Goal: Transaction & Acquisition: Subscribe to service/newsletter

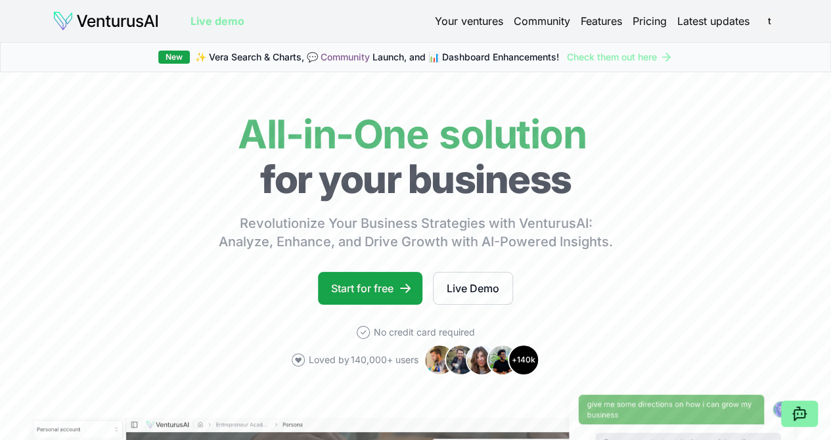
click at [477, 24] on link "Your ventures" at bounding box center [469, 21] width 68 height 16
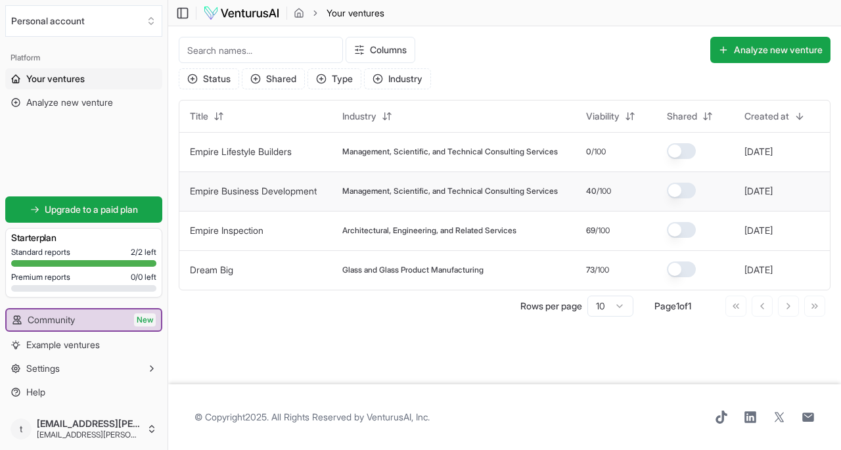
click at [256, 189] on link "Empire Business Development" at bounding box center [253, 190] width 127 height 11
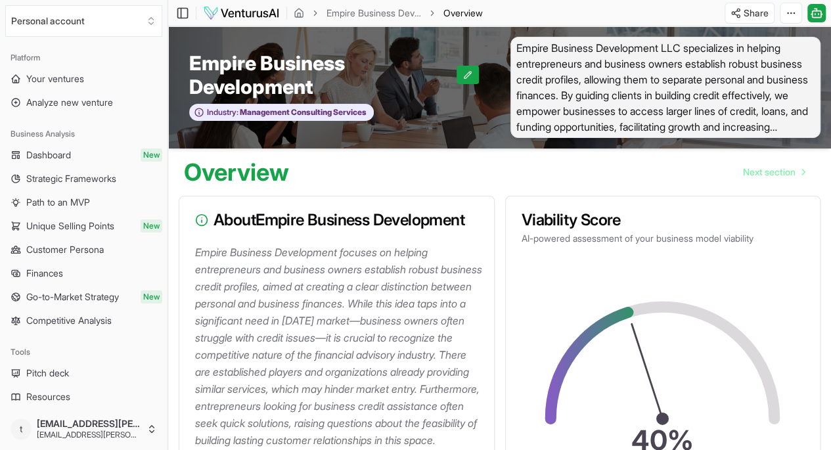
scroll to position [197, 0]
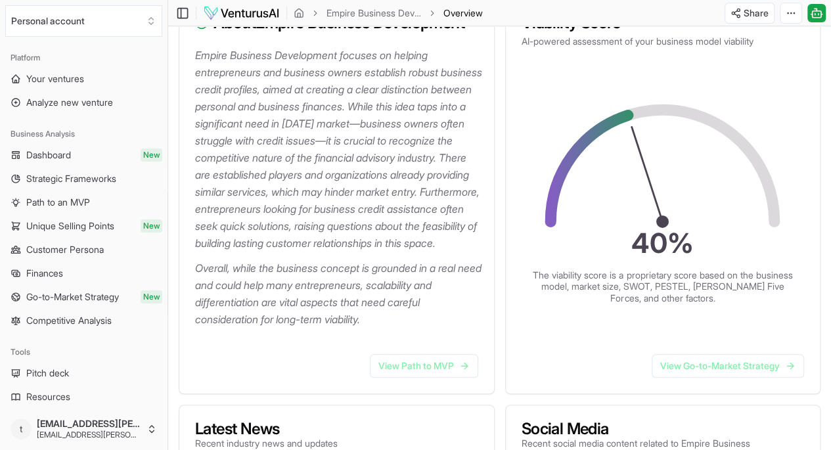
click at [259, 168] on p "Empire Business Development focuses on helping entrepreneurs and business owner…" at bounding box center [339, 149] width 288 height 205
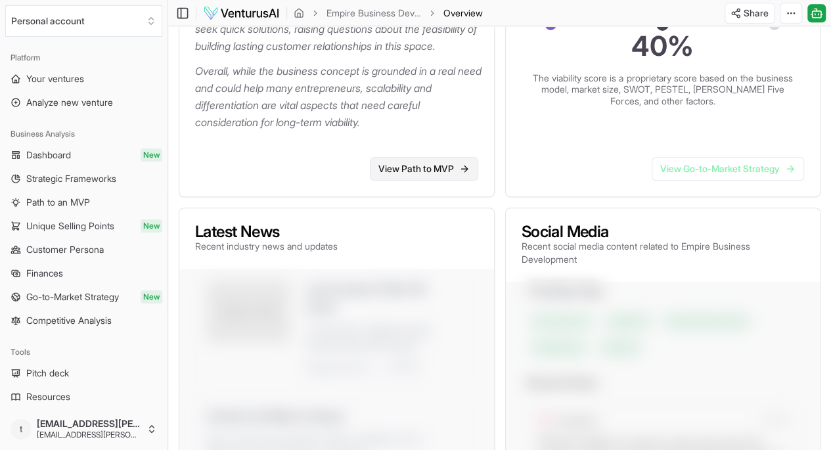
click at [447, 181] on link "View Path to MVP" at bounding box center [424, 169] width 108 height 24
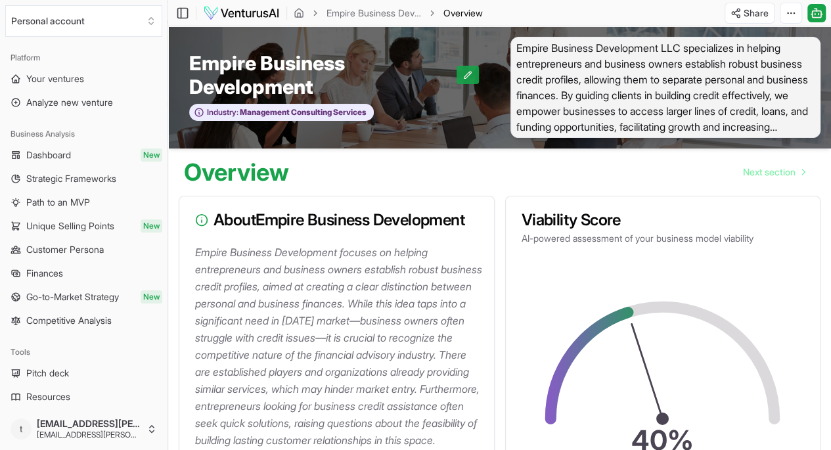
click at [464, 69] on button at bounding box center [467, 75] width 22 height 18
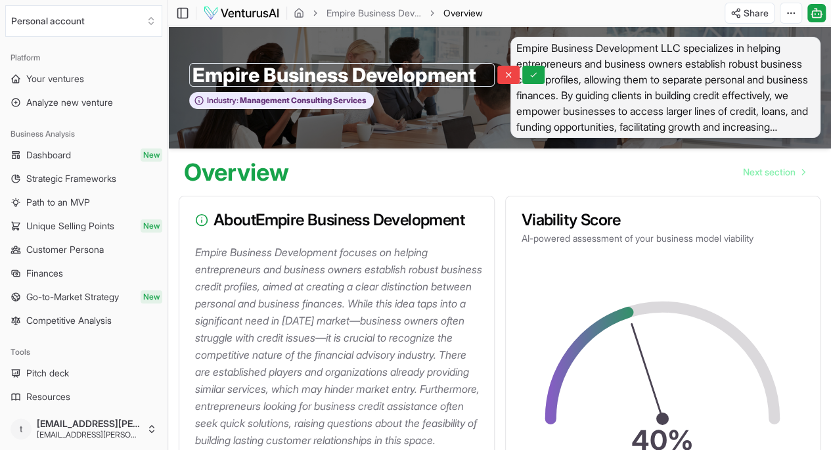
click at [466, 110] on div "Empire Business Development Empire Business Development Industry: Management Co…" at bounding box center [334, 87] width 332 height 101
click at [610, 104] on span "Empire Business Development LLC specializes in helping entrepreneurs and busine…" at bounding box center [665, 87] width 311 height 101
click at [529, 78] on icon at bounding box center [533, 74] width 9 height 9
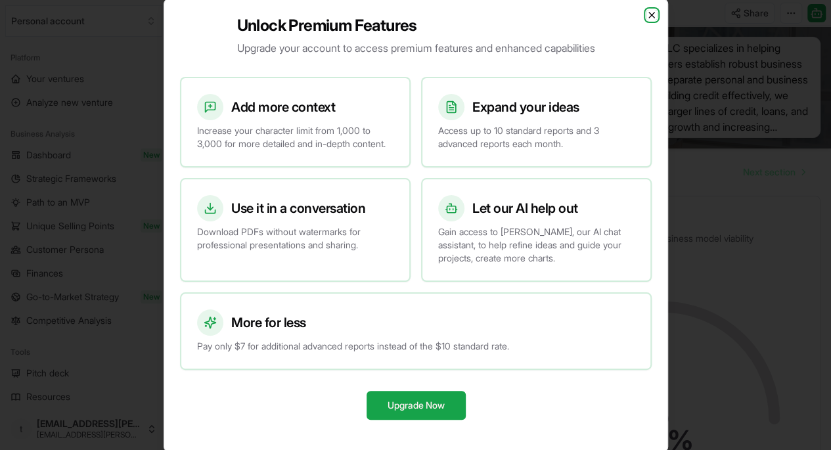
click at [652, 10] on icon "button" at bounding box center [651, 15] width 11 height 11
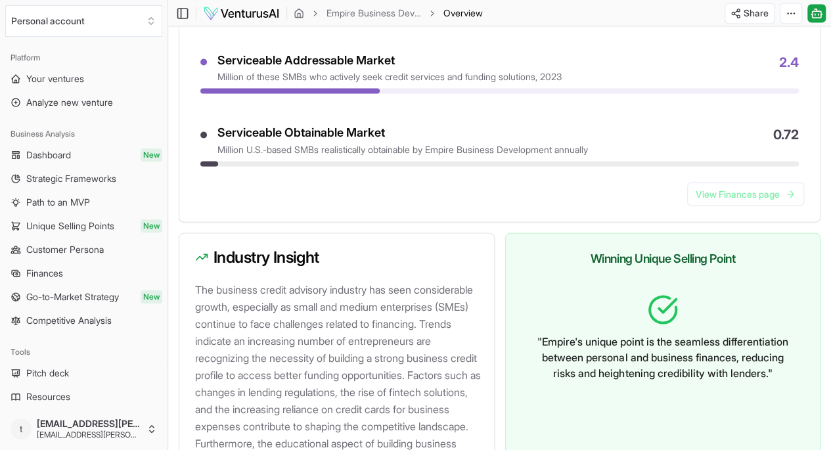
scroll to position [1379, 0]
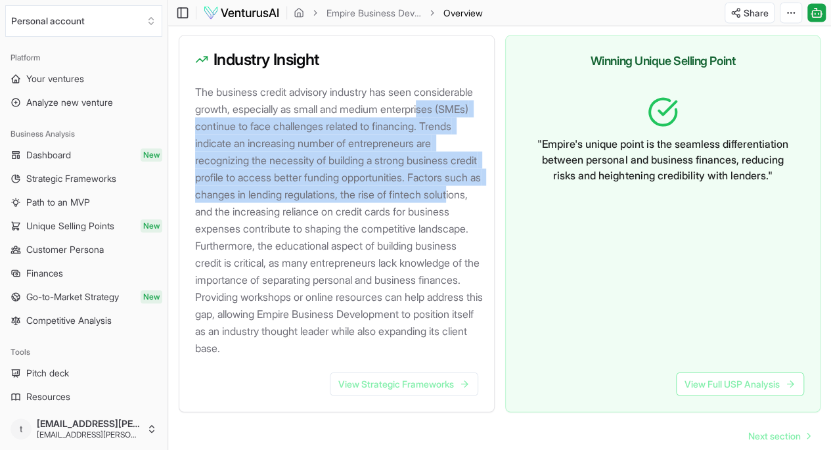
drag, startPoint x: 233, startPoint y: 187, endPoint x: 369, endPoint y: 262, distance: 155.8
click at [369, 262] on p "The business credit advisory industry has seen considerable growth, especially …" at bounding box center [339, 219] width 288 height 273
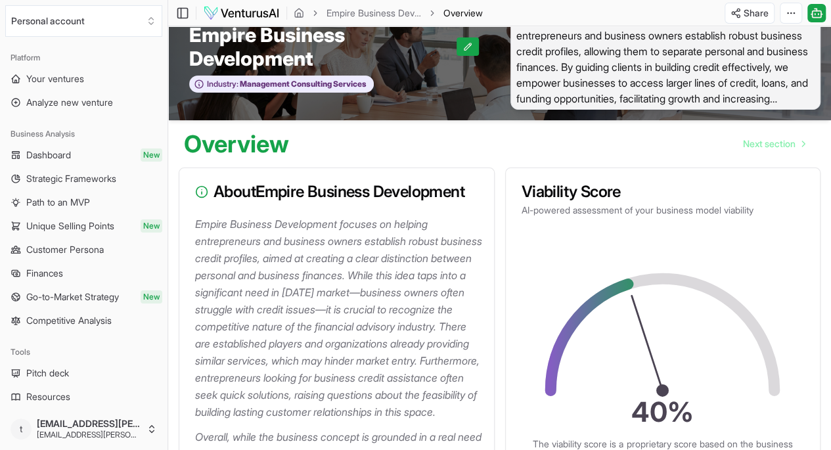
scroll to position [0, 0]
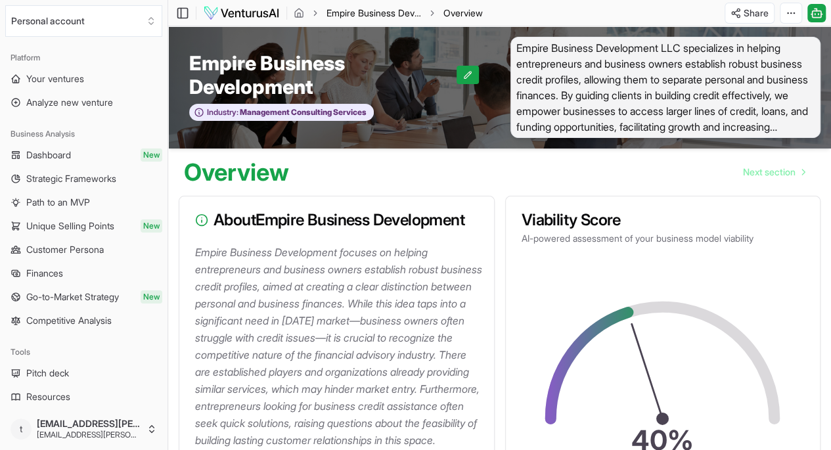
click at [384, 10] on link "Empire Business Development" at bounding box center [373, 13] width 95 height 13
click at [782, 14] on html "We value your privacy We use cookies to enhance your browsing experience, serve…" at bounding box center [415, 225] width 831 height 450
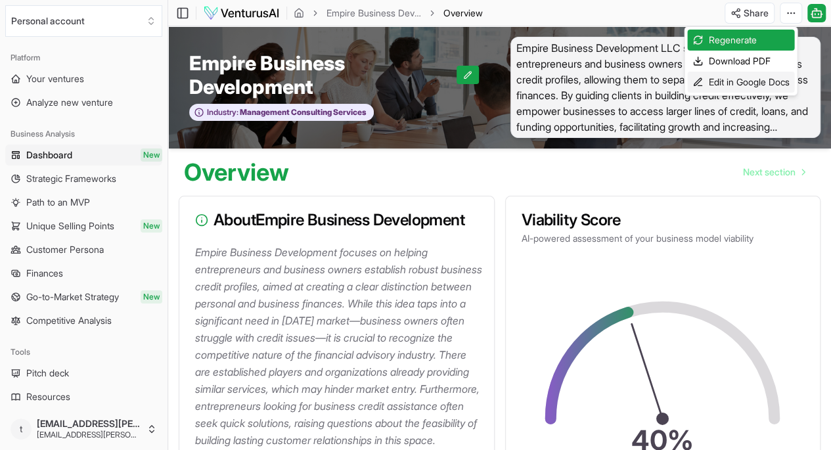
click at [750, 78] on div "Edit in Google Docs" at bounding box center [740, 82] width 107 height 21
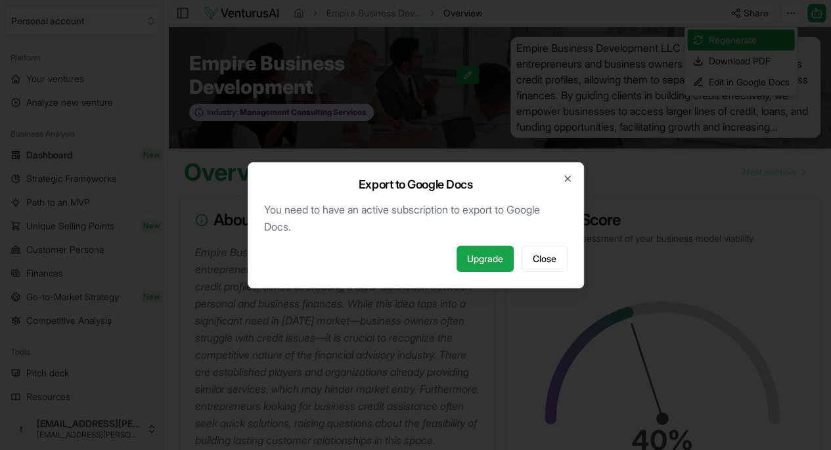
drag, startPoint x: 546, startPoint y: 256, endPoint x: 544, endPoint y: 282, distance: 26.4
click at [544, 282] on div "Export to Google Docs You need to have an active subscription to export to Goog…" at bounding box center [416, 225] width 336 height 126
click at [484, 255] on link "Upgrade" at bounding box center [484, 259] width 57 height 26
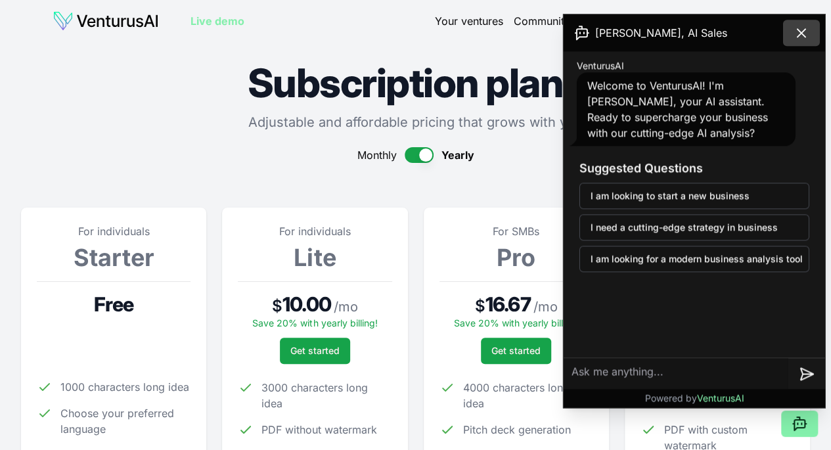
click at [800, 25] on icon at bounding box center [801, 33] width 16 height 16
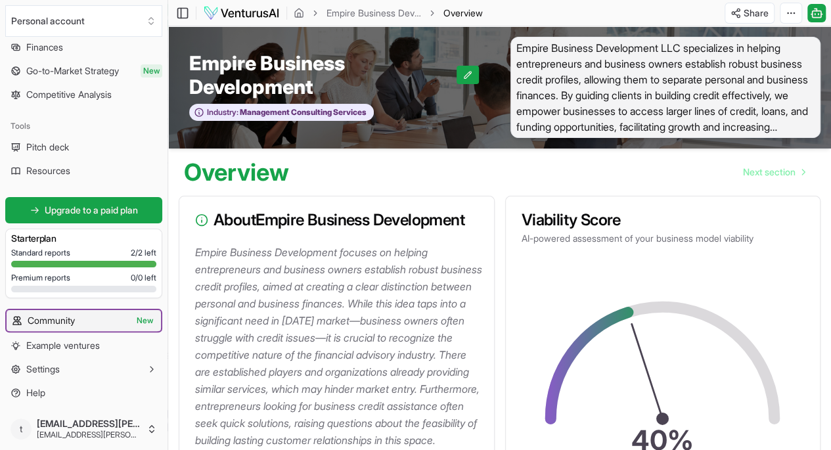
scroll to position [197, 0]
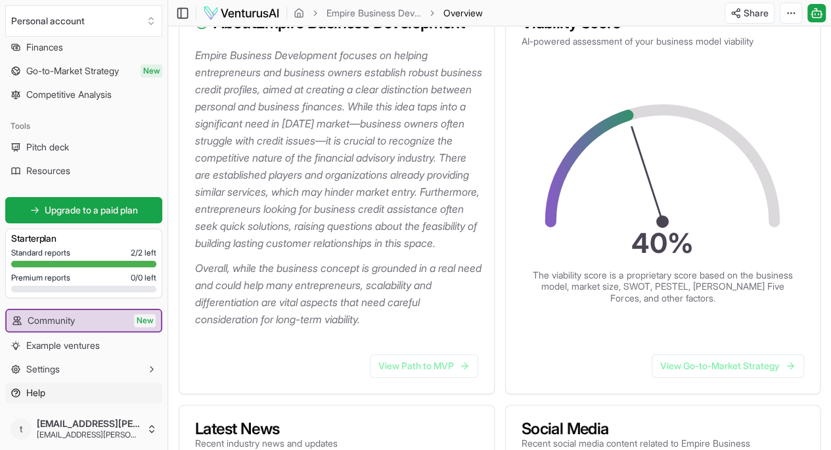
click at [37, 391] on span "Help" at bounding box center [35, 392] width 19 height 13
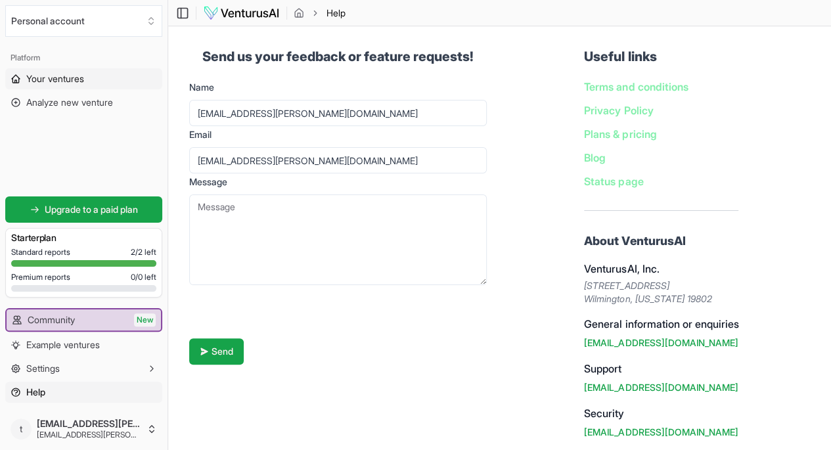
click at [49, 72] on span "Your ventures" at bounding box center [55, 78] width 58 height 13
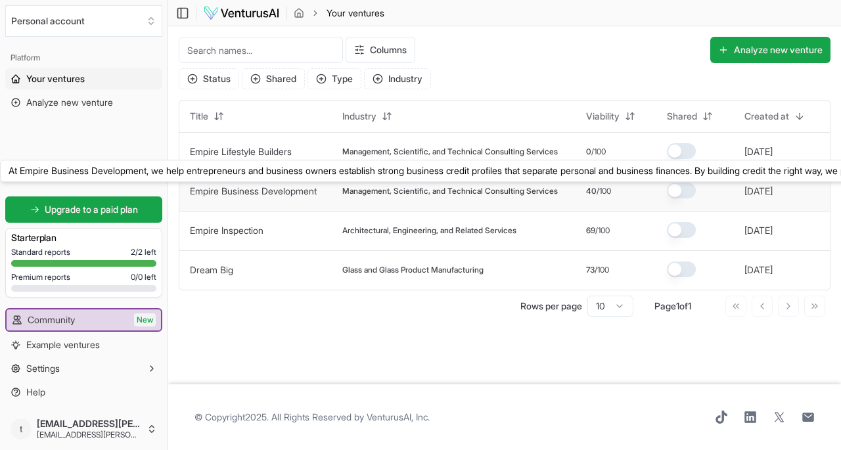
click at [280, 189] on link "Empire Business Development" at bounding box center [253, 190] width 127 height 11
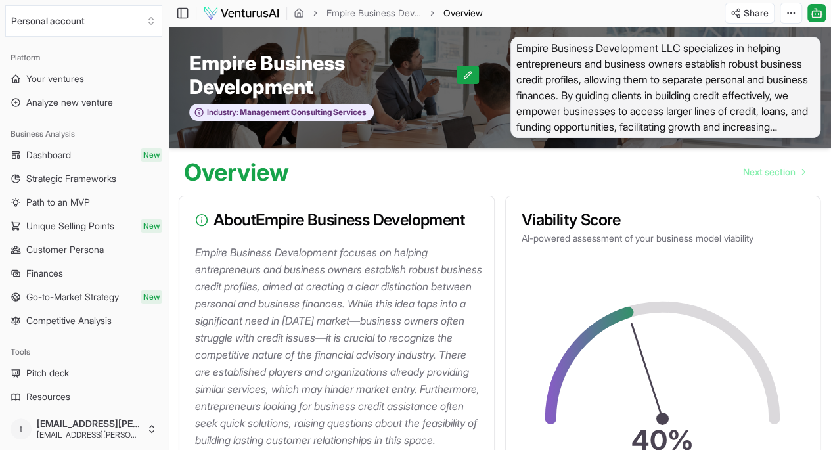
click at [433, 10] on icon "breadcrumb" at bounding box center [432, 13] width 9 height 9
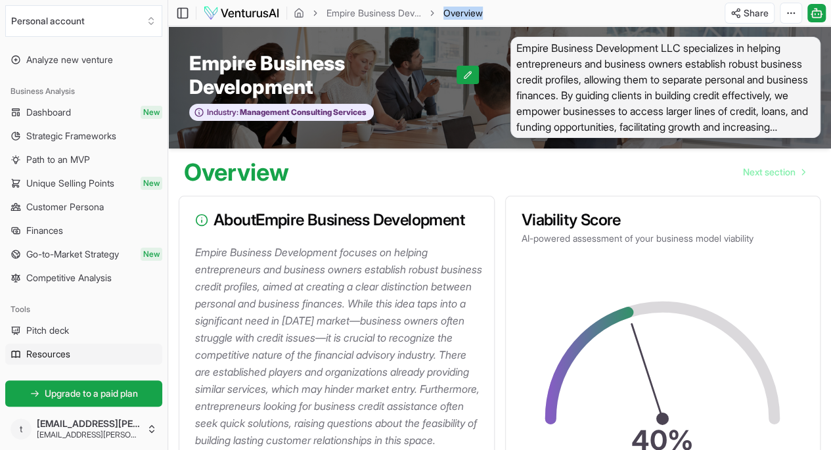
click at [33, 353] on span "Resources" at bounding box center [48, 353] width 44 height 13
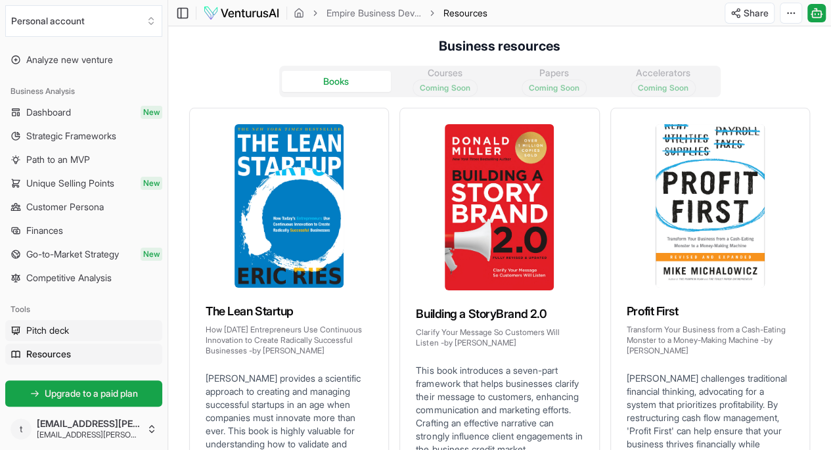
click at [54, 326] on span "Pitch deck" at bounding box center [47, 330] width 43 height 13
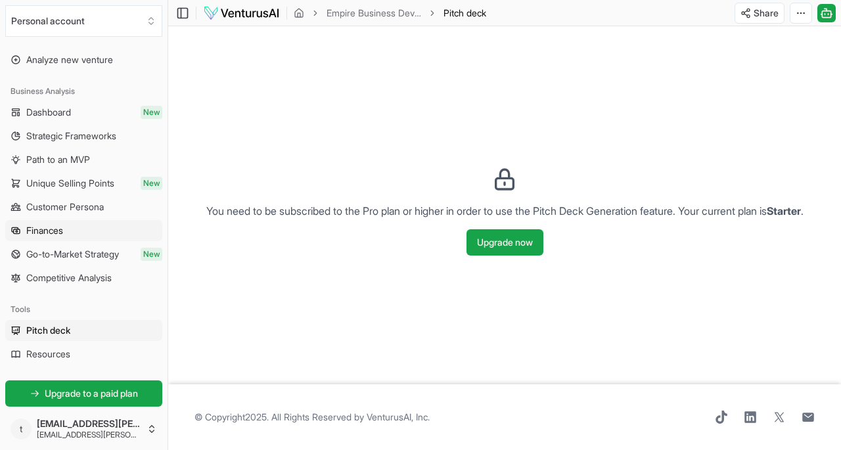
click at [58, 230] on span "Finances" at bounding box center [44, 230] width 37 height 13
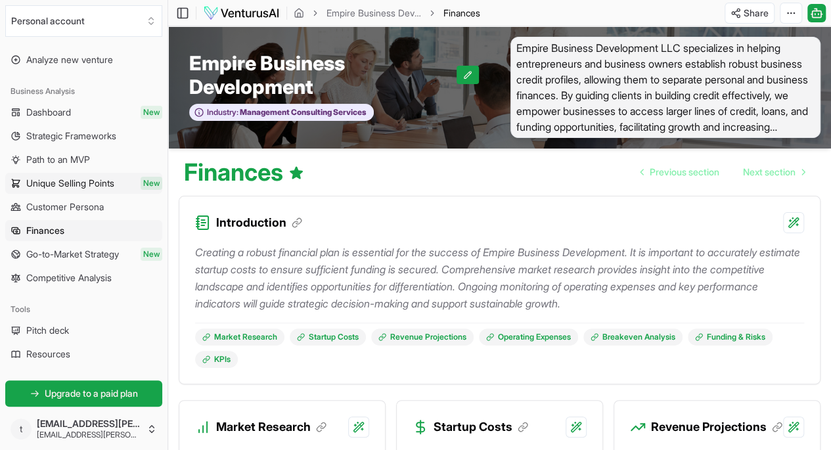
click at [62, 178] on span "Unique Selling Points" at bounding box center [70, 183] width 88 height 13
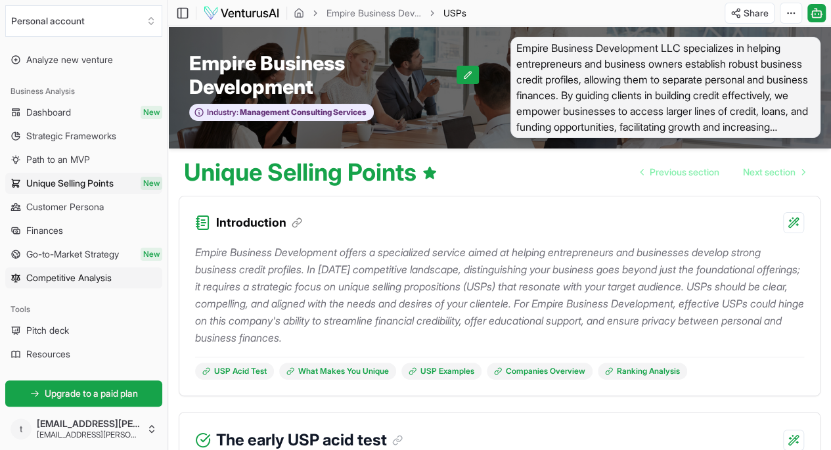
click at [48, 276] on span "Competitive Analysis" at bounding box center [68, 277] width 85 height 13
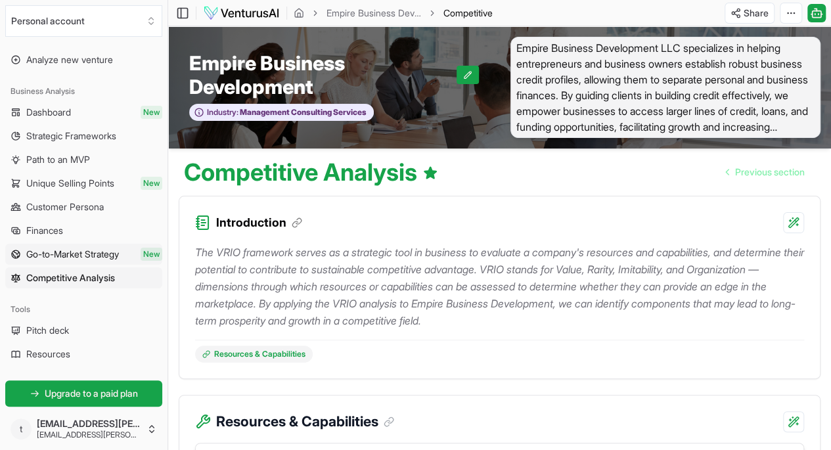
click at [66, 250] on span "Go-to-Market Strategy" at bounding box center [72, 254] width 93 height 13
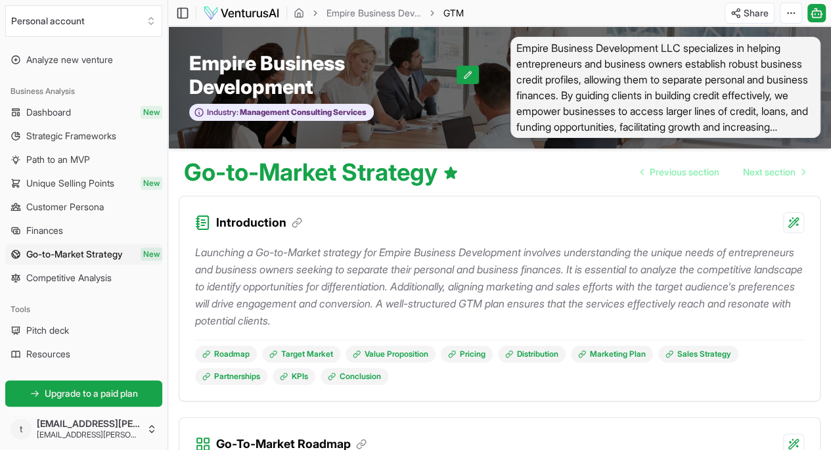
click at [51, 227] on span "Finances" at bounding box center [44, 230] width 37 height 13
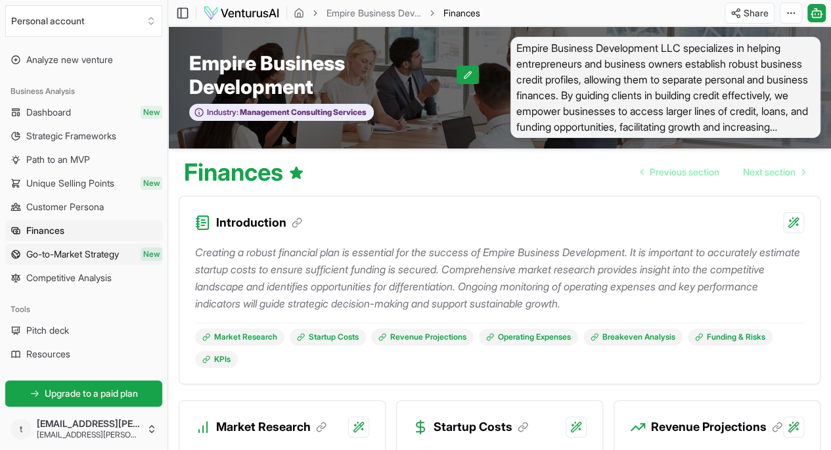
click at [46, 249] on span "Go-to-Market Strategy" at bounding box center [72, 254] width 93 height 13
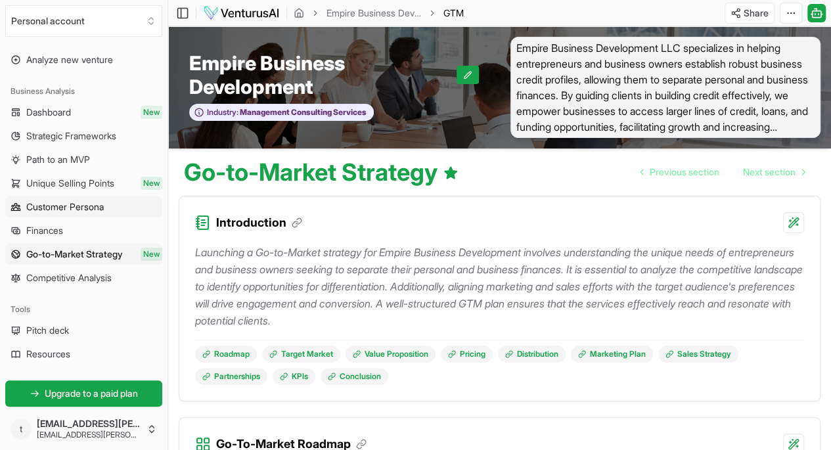
click at [57, 206] on span "Customer Persona" at bounding box center [65, 206] width 78 height 13
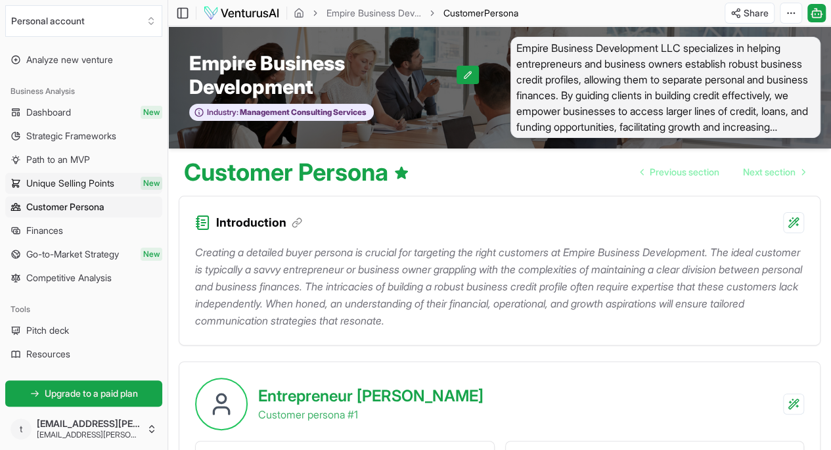
click at [62, 179] on span "Unique Selling Points" at bounding box center [70, 183] width 88 height 13
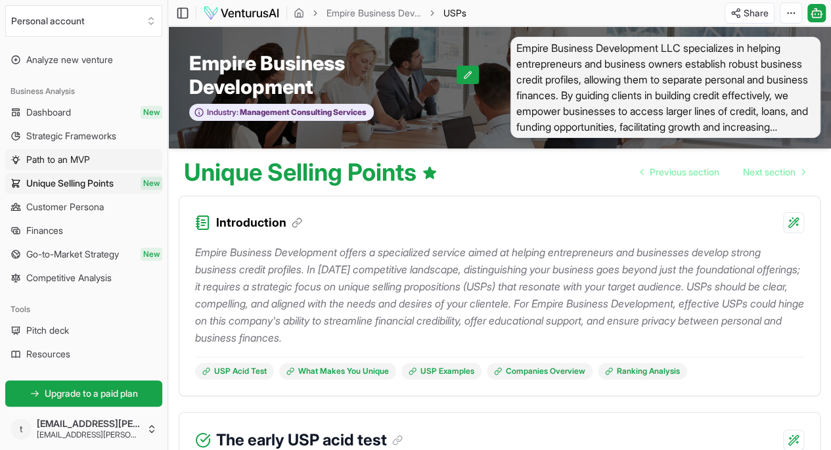
click at [62, 158] on span "Path to an MVP" at bounding box center [58, 159] width 64 height 13
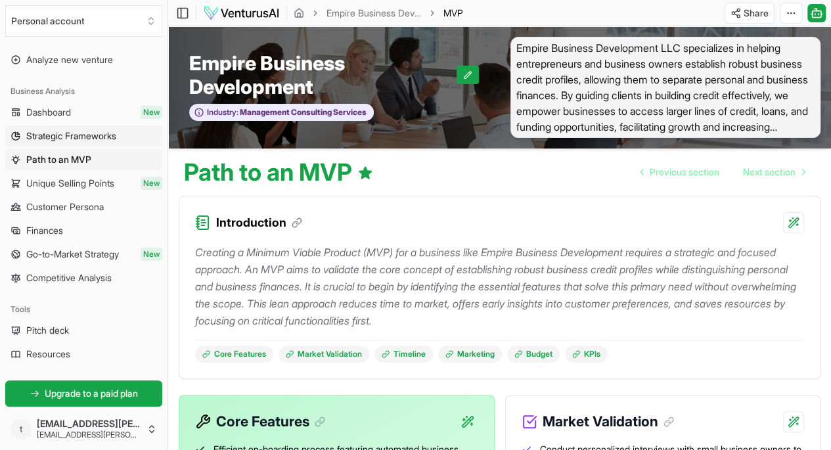
click at [63, 137] on span "Strategic Frameworks" at bounding box center [71, 135] width 90 height 13
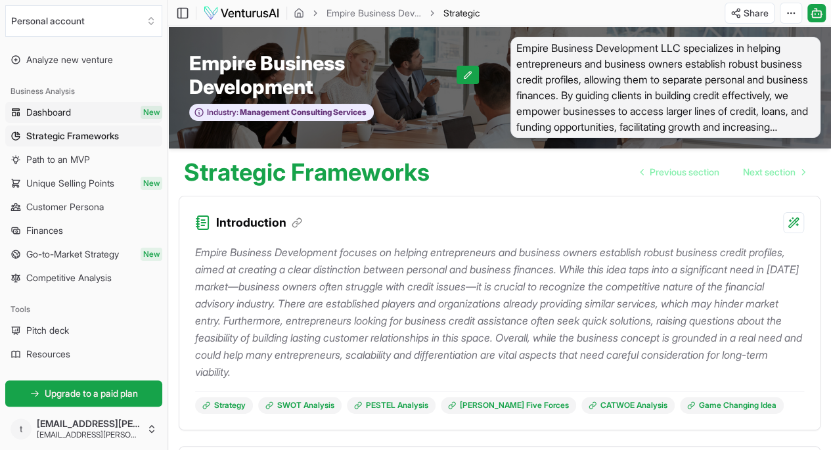
click at [54, 108] on span "Dashboard" at bounding box center [48, 112] width 45 height 13
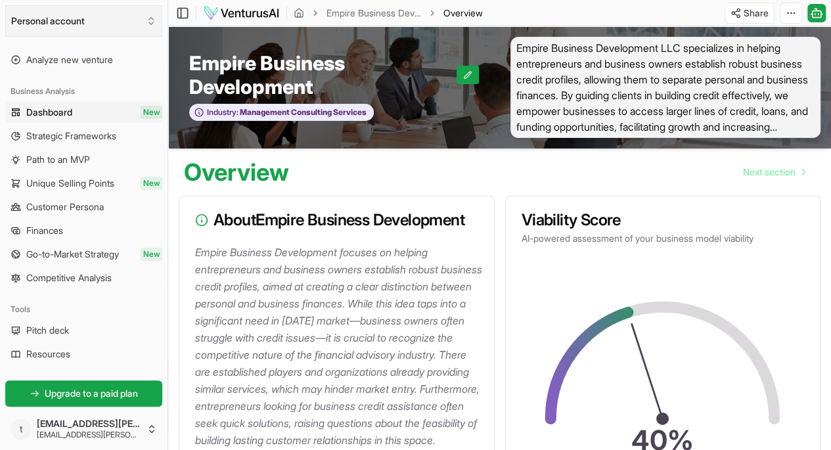
click at [148, 20] on icon "Select an organization" at bounding box center [151, 21] width 11 height 11
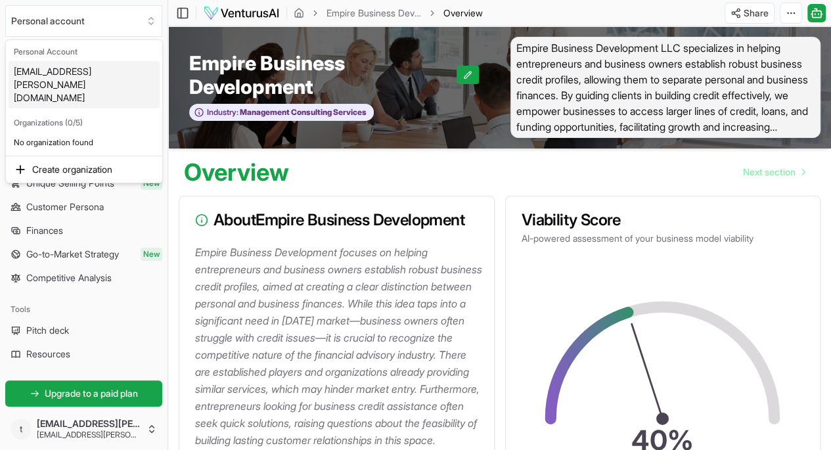
click at [657, 8] on html "We value your privacy We use cookies to enhance your browsing experience, serve…" at bounding box center [415, 225] width 831 height 450
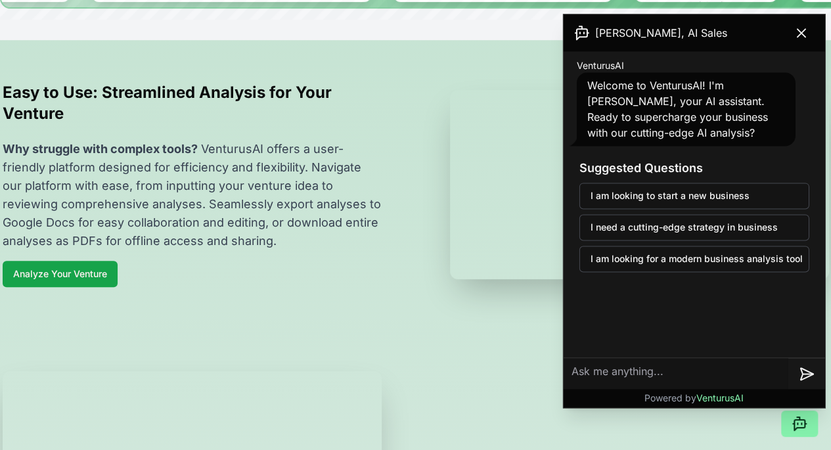
scroll to position [394, 0]
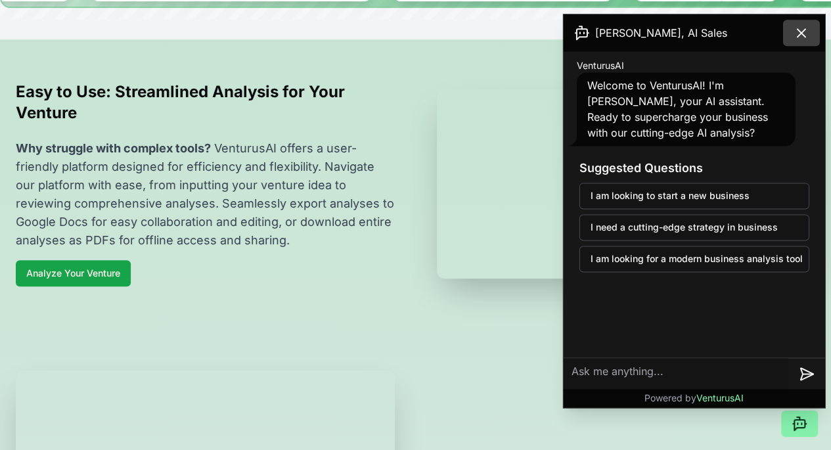
click at [800, 34] on icon at bounding box center [801, 33] width 8 height 8
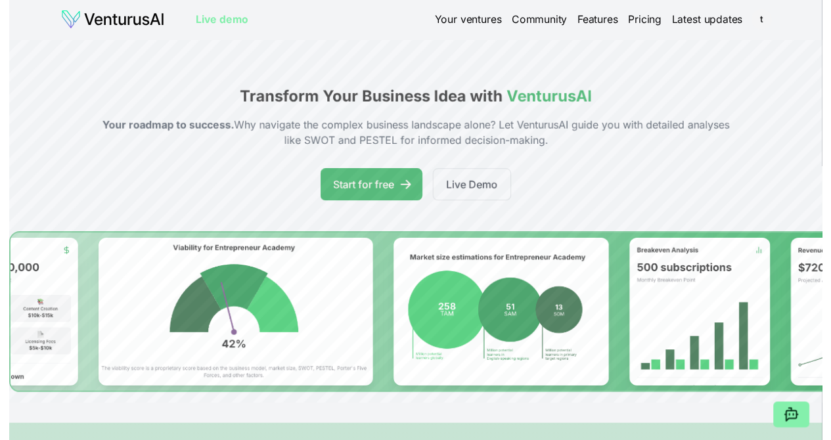
scroll to position [0, 0]
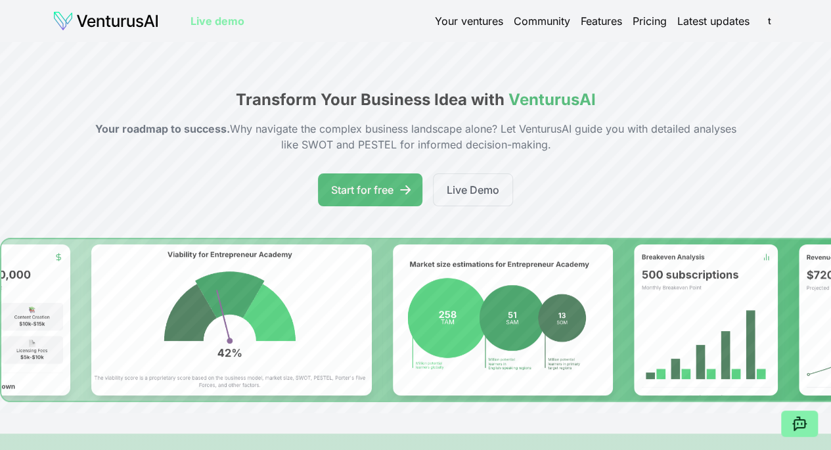
click at [125, 16] on img at bounding box center [106, 21] width 106 height 21
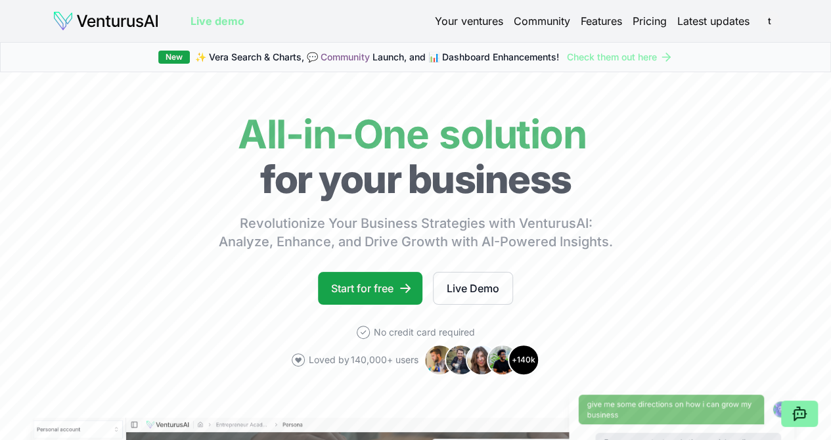
click at [465, 19] on link "Your ventures" at bounding box center [469, 21] width 68 height 16
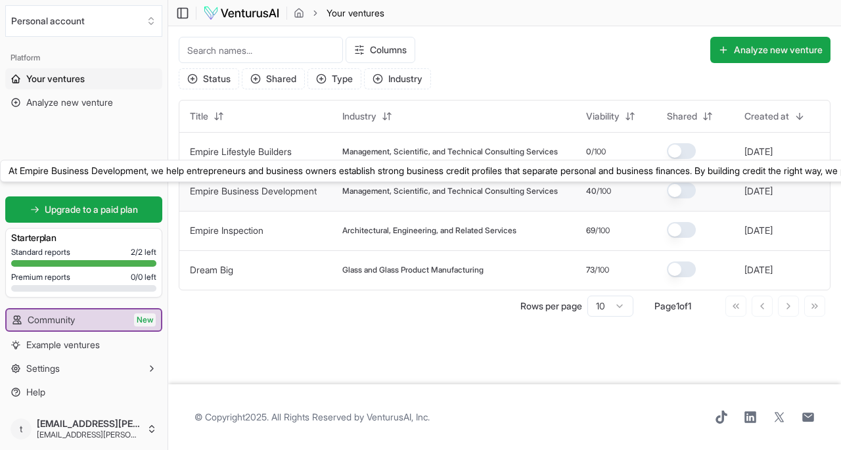
click at [241, 186] on link "Empire Business Development" at bounding box center [253, 190] width 127 height 11
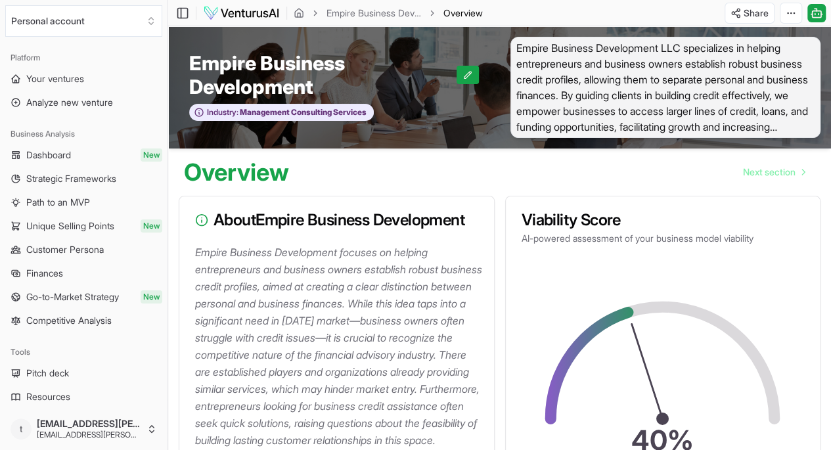
click at [231, 75] on span "Empire Business Development" at bounding box center [322, 74] width 267 height 47
click at [222, 166] on h1 "Overview" at bounding box center [236, 172] width 105 height 26
click at [199, 227] on icon at bounding box center [201, 219] width 13 height 13
click at [743, 167] on span "Next section" at bounding box center [769, 172] width 53 height 13
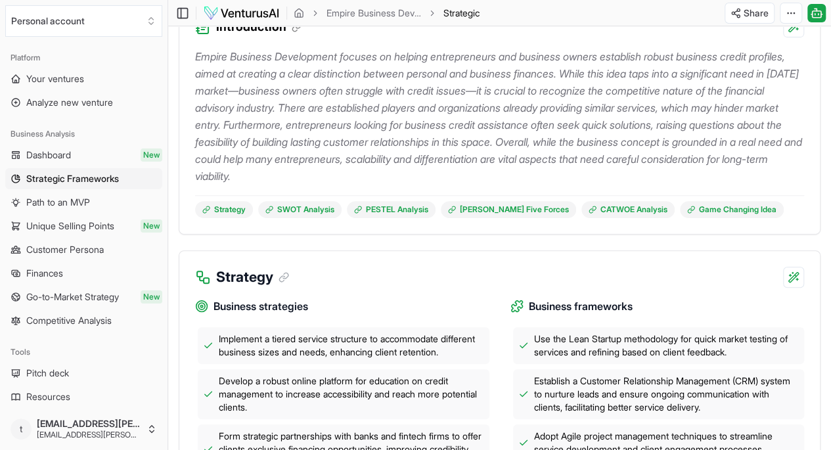
scroll to position [197, 0]
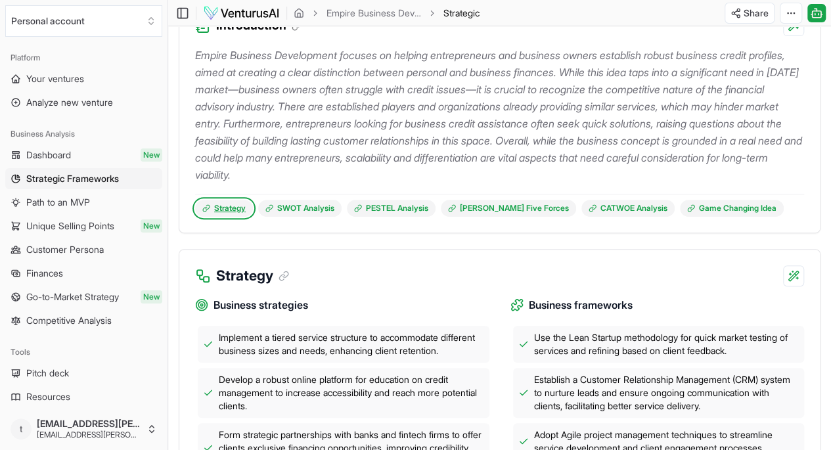
click at [223, 209] on link "Strategy" at bounding box center [224, 208] width 58 height 17
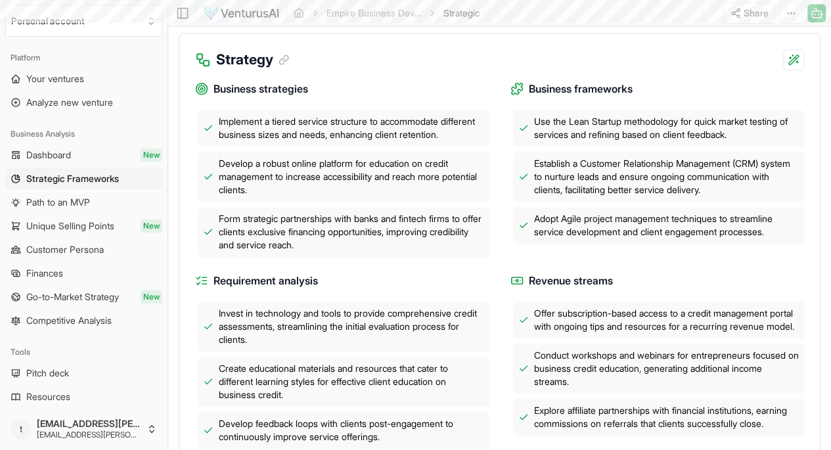
scroll to position [197, 0]
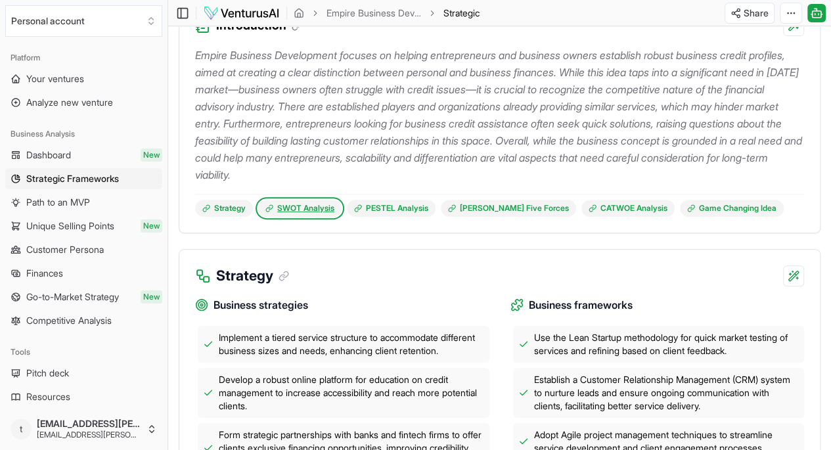
click at [307, 210] on link "SWOT Analysis" at bounding box center [299, 208] width 83 height 17
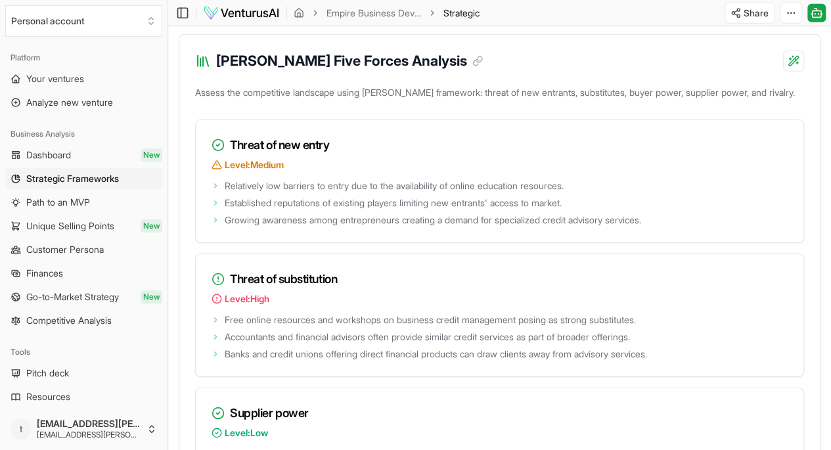
scroll to position [881, 0]
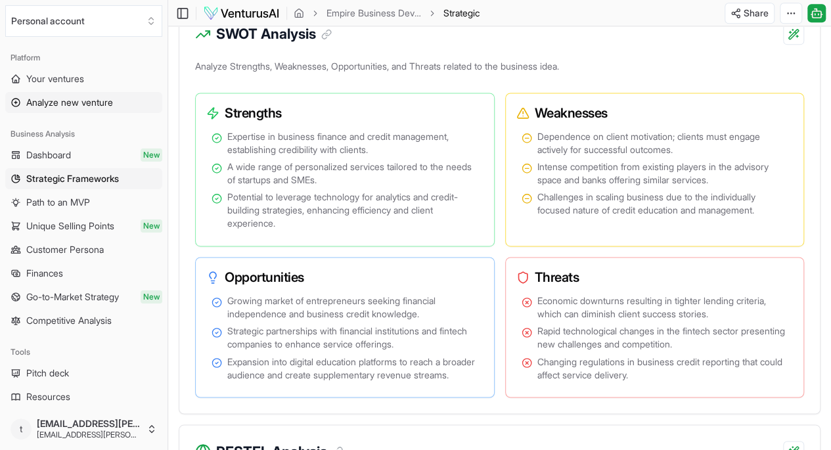
click at [35, 98] on span "Analyze new venture" at bounding box center [69, 102] width 87 height 13
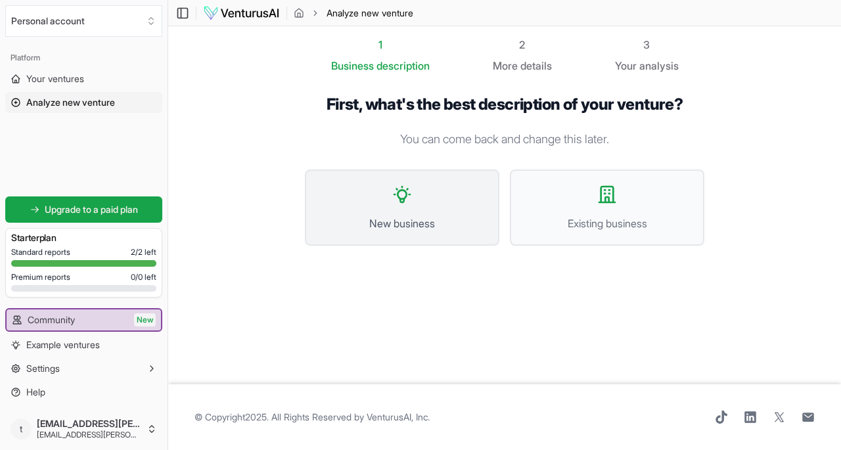
click at [380, 200] on button "New business" at bounding box center [402, 207] width 194 height 76
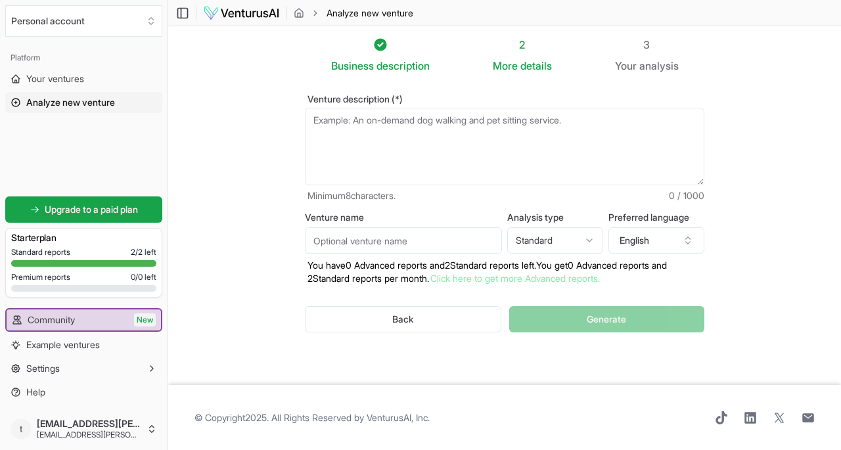
click at [528, 278] on link "Click here to get more Advanced reports." at bounding box center [514, 278] width 169 height 11
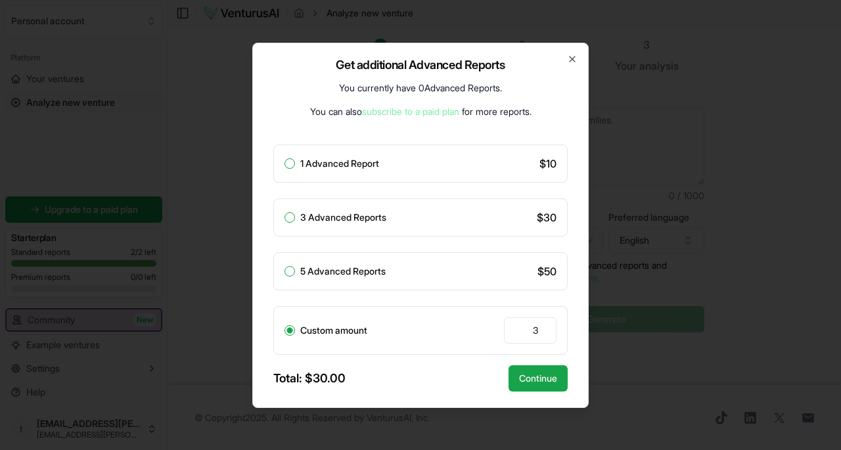
click at [284, 269] on button "5 Advanced Reports" at bounding box center [289, 271] width 11 height 11
radio input "true"
click at [288, 218] on button "3 Advanced Reports" at bounding box center [289, 217] width 11 height 11
radio input "true"
click at [289, 164] on button "1 Advanced Report" at bounding box center [289, 163] width 11 height 11
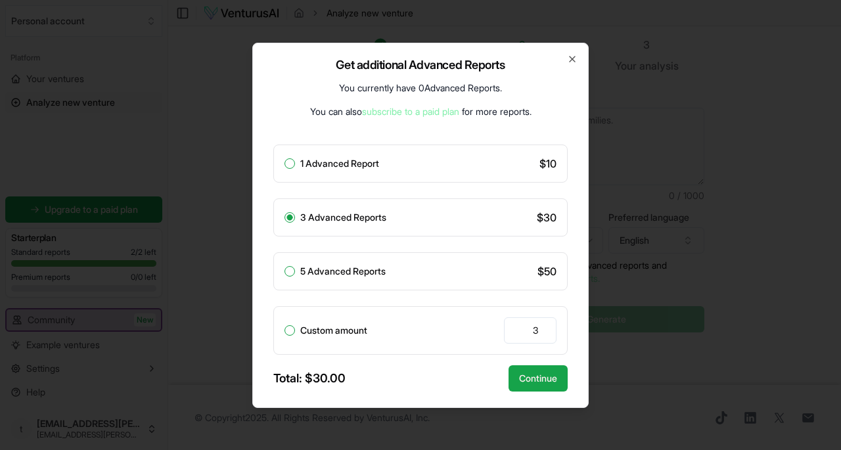
radio input "true"
click at [412, 110] on link "subscribe to a paid plan" at bounding box center [410, 111] width 97 height 11
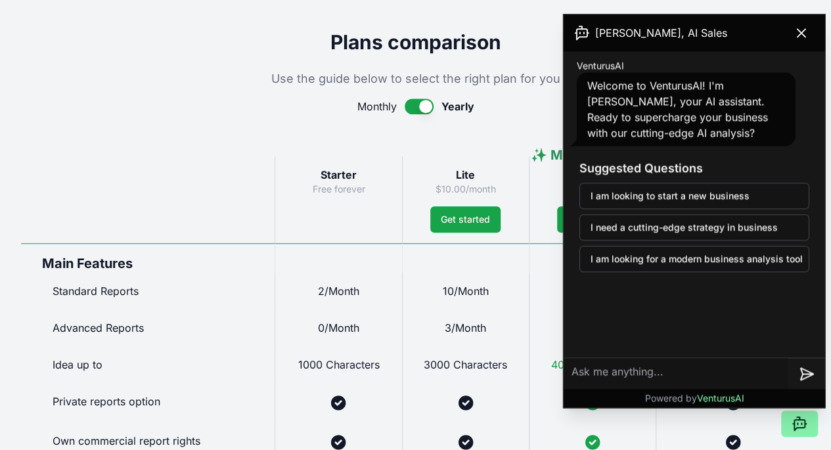
scroll to position [788, 0]
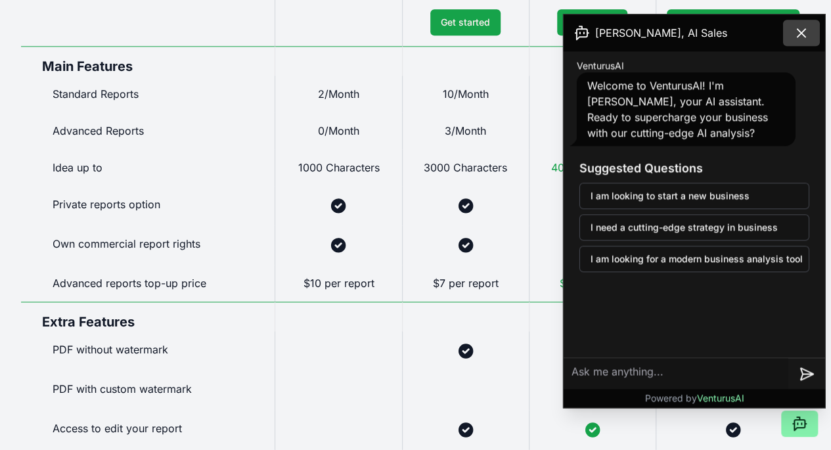
click at [799, 35] on icon at bounding box center [801, 33] width 8 height 8
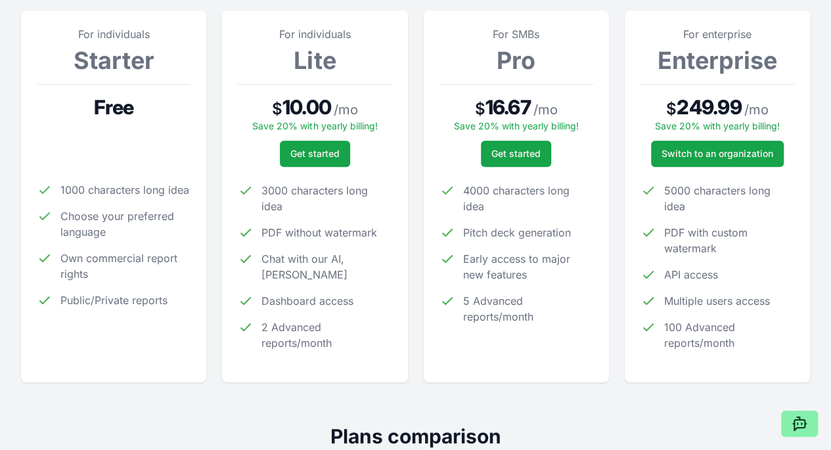
scroll to position [0, 0]
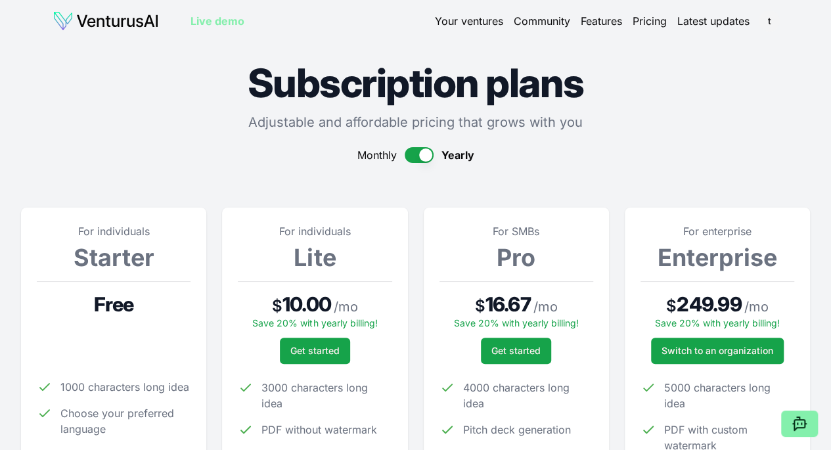
click at [469, 15] on link "Your ventures" at bounding box center [469, 21] width 68 height 16
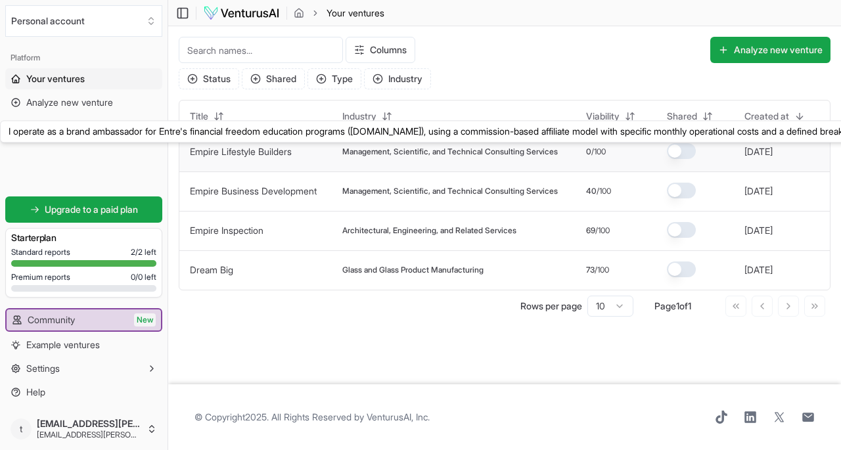
click at [277, 147] on link "Empire Lifestyle Builders" at bounding box center [241, 151] width 102 height 11
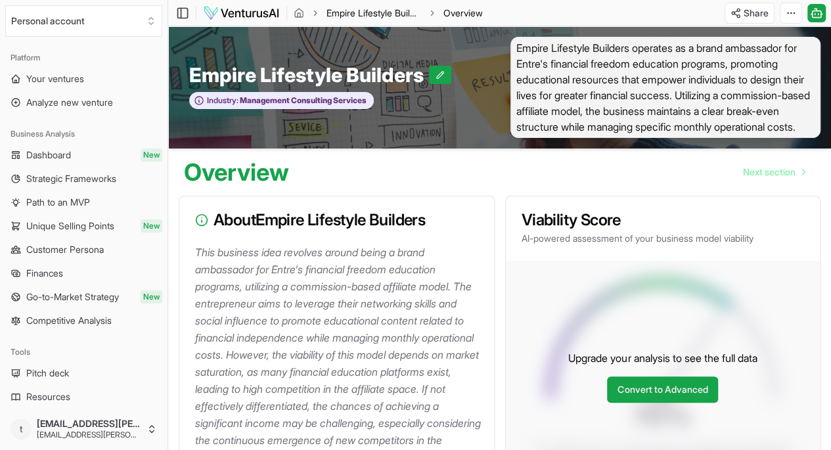
click at [374, 12] on link "Empire Lifestyle Builders" at bounding box center [373, 13] width 95 height 13
click at [374, 11] on link "Empire Lifestyle Builders" at bounding box center [373, 13] width 95 height 13
click at [67, 77] on span "Your ventures" at bounding box center [55, 78] width 58 height 13
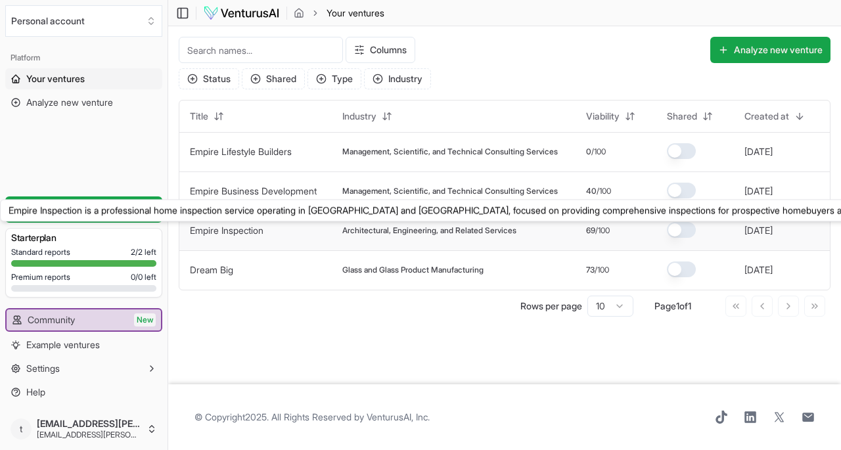
click at [249, 229] on link "Empire Inspection" at bounding box center [227, 230] width 74 height 11
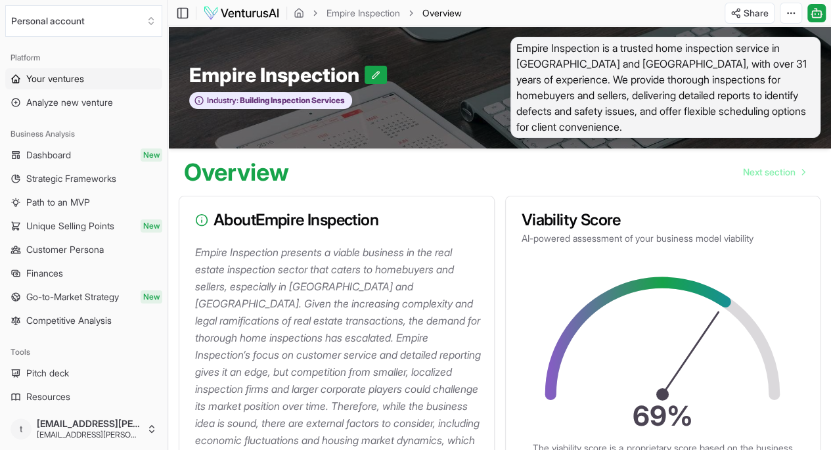
click at [79, 80] on span "Your ventures" at bounding box center [55, 78] width 58 height 13
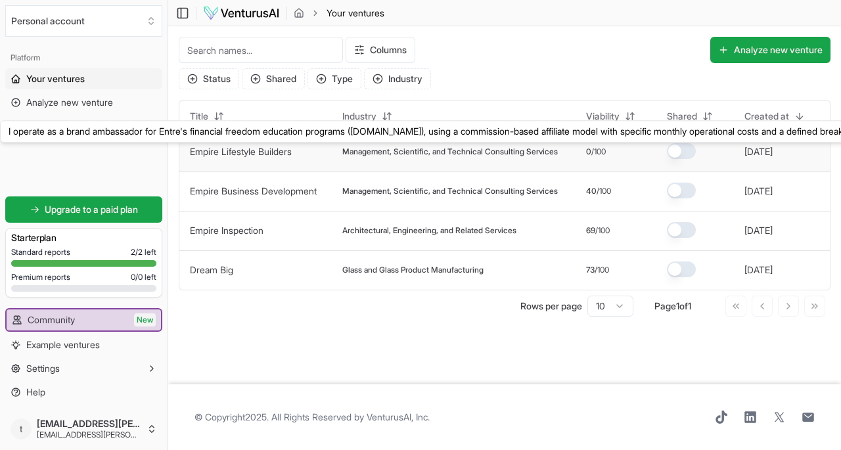
click at [277, 149] on link "Empire Lifestyle Builders" at bounding box center [241, 151] width 102 height 11
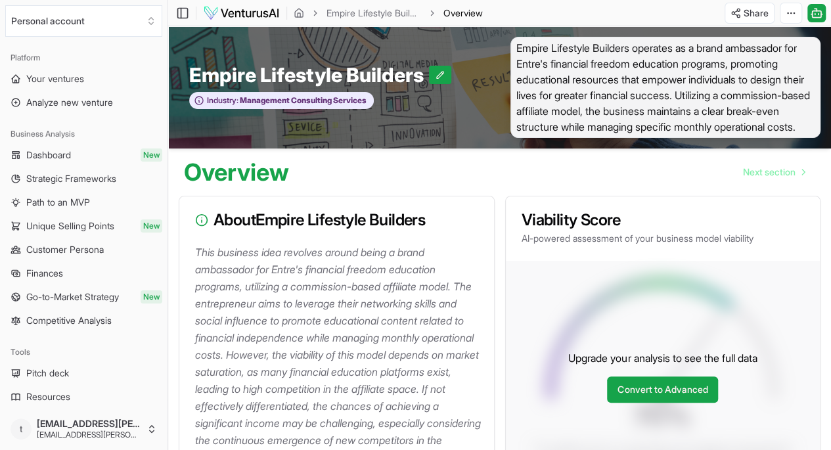
scroll to position [197, 0]
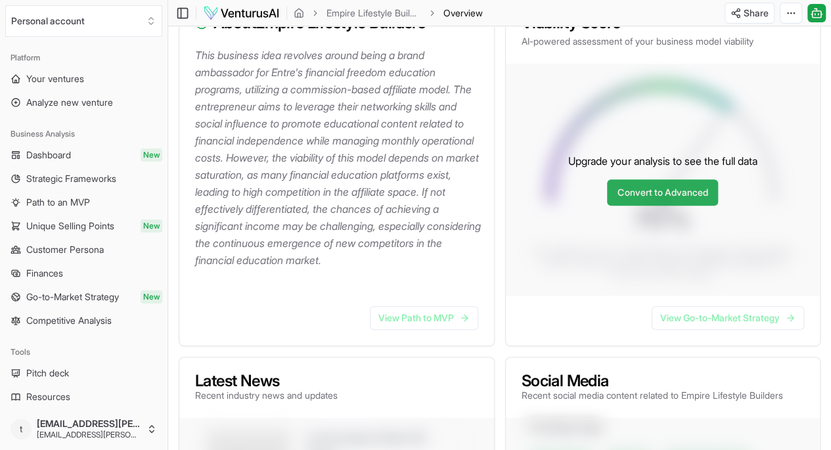
click at [644, 206] on link "Convert to Advanced" at bounding box center [662, 192] width 111 height 26
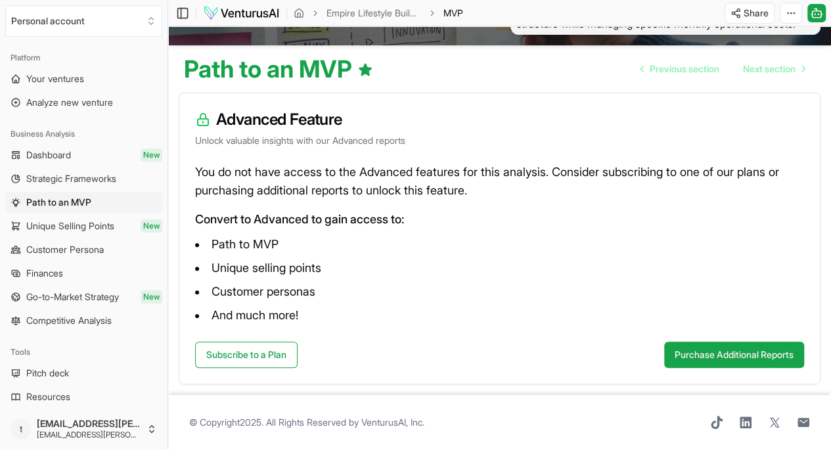
scroll to position [118, 0]
drag, startPoint x: 726, startPoint y: 341, endPoint x: 477, endPoint y: 321, distance: 249.7
click at [481, 322] on div "Advanced Feature Unlock valuable insights with our Advanced reports You do not …" at bounding box center [500, 239] width 642 height 292
click at [262, 342] on link "Subscribe to a Plan" at bounding box center [246, 355] width 102 height 26
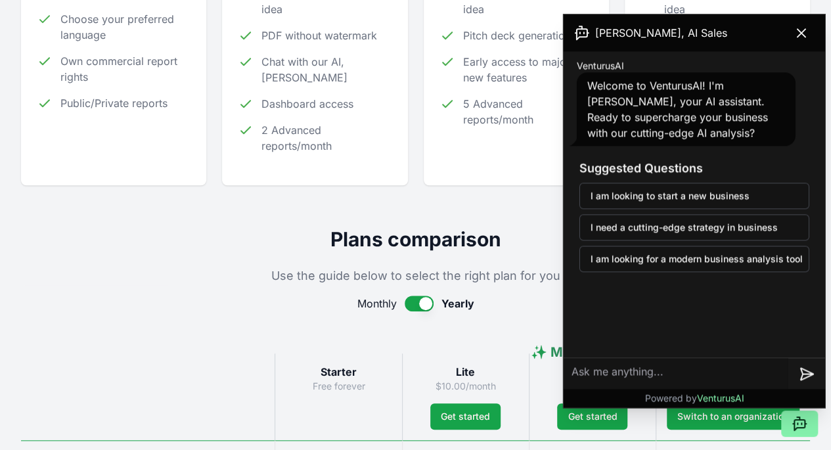
scroll to position [591, 0]
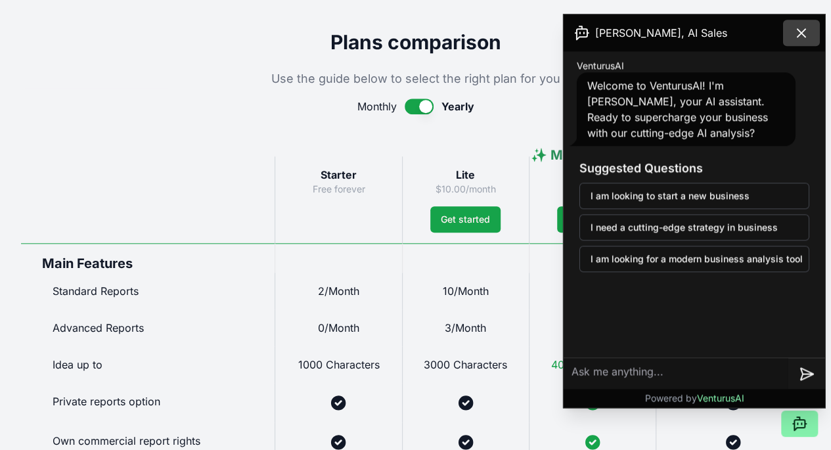
click at [800, 32] on icon at bounding box center [801, 33] width 16 height 16
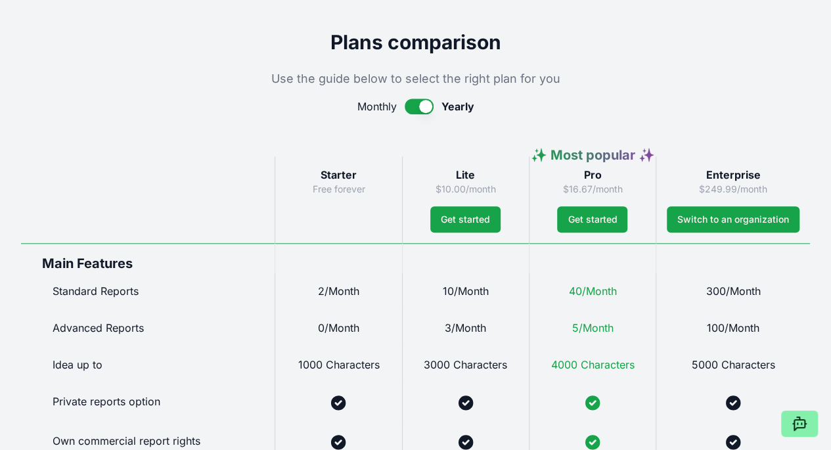
click at [505, 183] on h3 "Lite" at bounding box center [465, 175] width 105 height 16
drag, startPoint x: 602, startPoint y: 0, endPoint x: 214, endPoint y: 33, distance: 388.9
click at [167, 54] on h2 "Plans comparison" at bounding box center [415, 42] width 789 height 24
click at [630, 7] on div "Subscription plans Adjustable and affordable pricing that grows with you Monthl…" at bounding box center [415, 388] width 831 height 1875
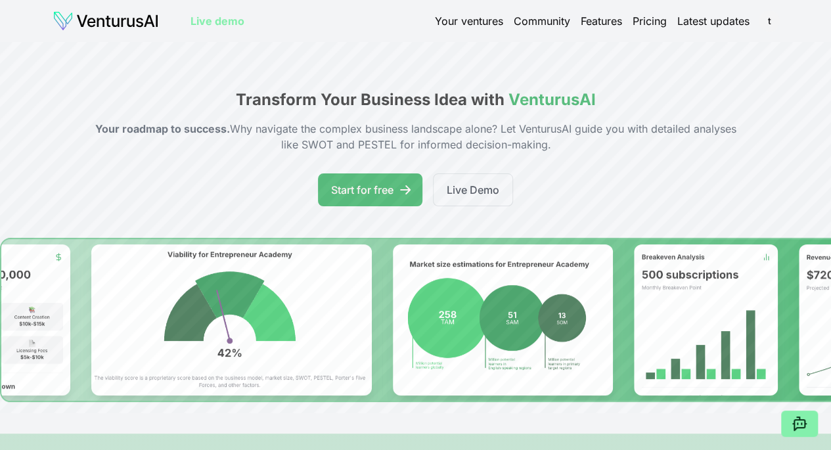
click at [477, 18] on link "Your ventures" at bounding box center [469, 21] width 68 height 16
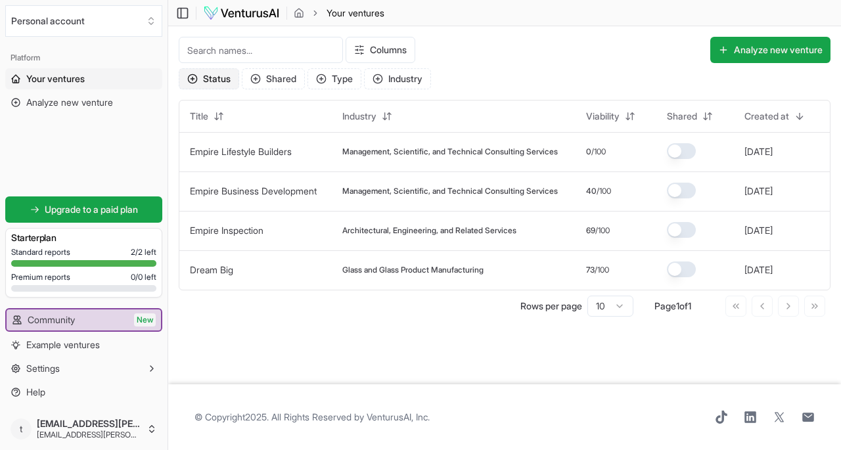
click at [187, 76] on icon "button" at bounding box center [192, 79] width 11 height 11
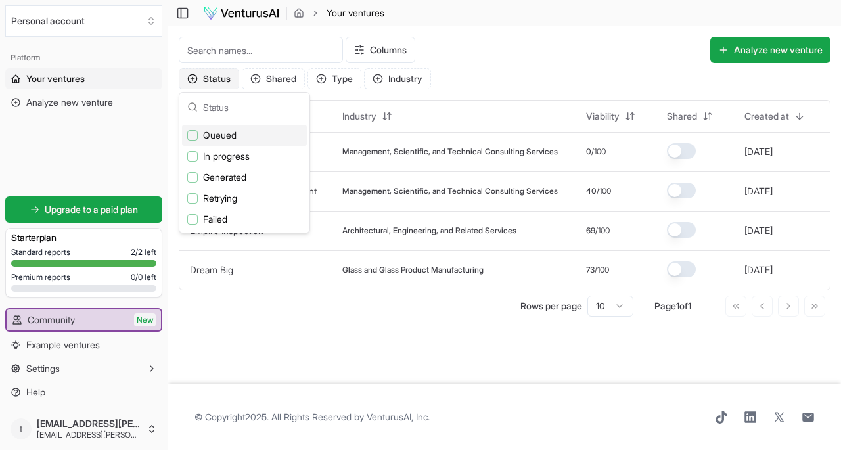
click at [190, 76] on icon "button" at bounding box center [192, 79] width 11 height 11
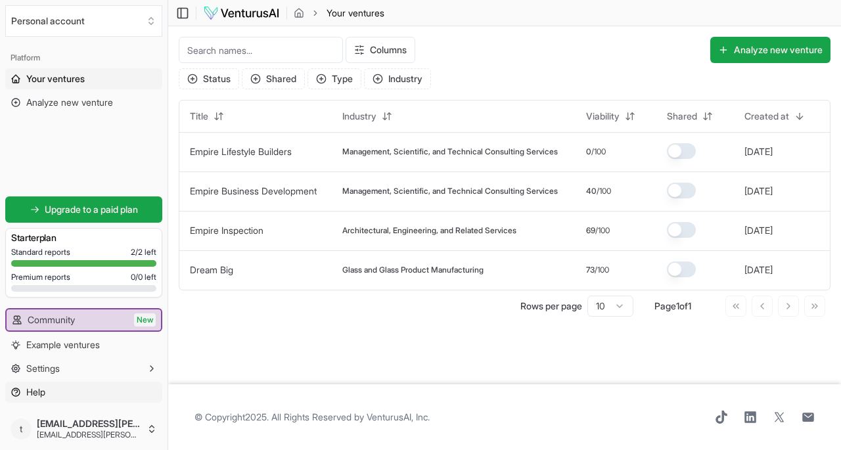
click at [41, 396] on span "Help" at bounding box center [35, 392] width 19 height 13
click at [261, 187] on link "Empire Business Development" at bounding box center [253, 190] width 127 height 11
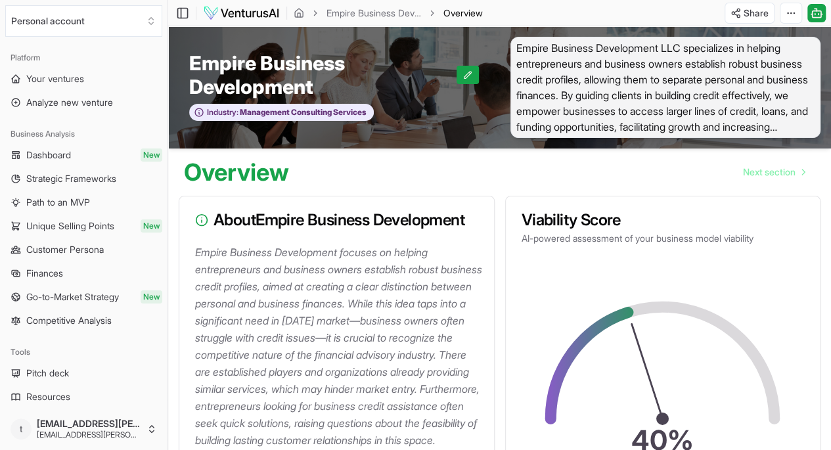
click at [354, 162] on div "Overview Next section" at bounding box center [499, 166] width 663 height 37
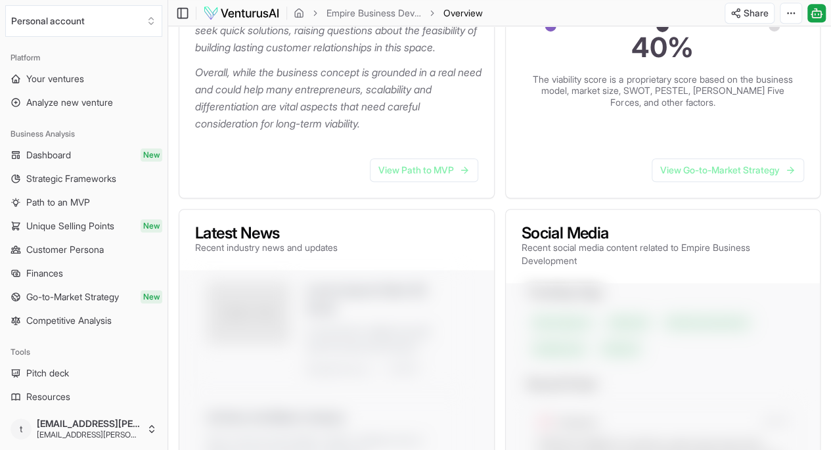
scroll to position [394, 0]
click at [278, 131] on p "Overall, while the business concept is grounded in a real need and could help m…" at bounding box center [339, 96] width 288 height 68
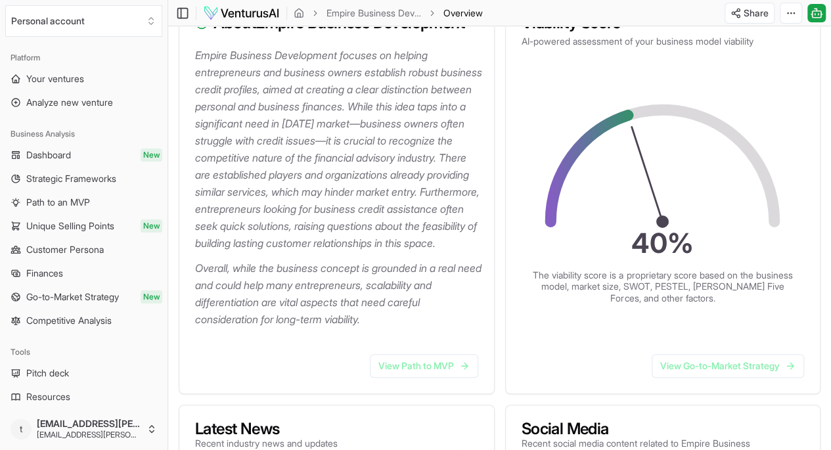
click at [278, 165] on p "Empire Business Development focuses on helping entrepreneurs and business owner…" at bounding box center [339, 149] width 288 height 205
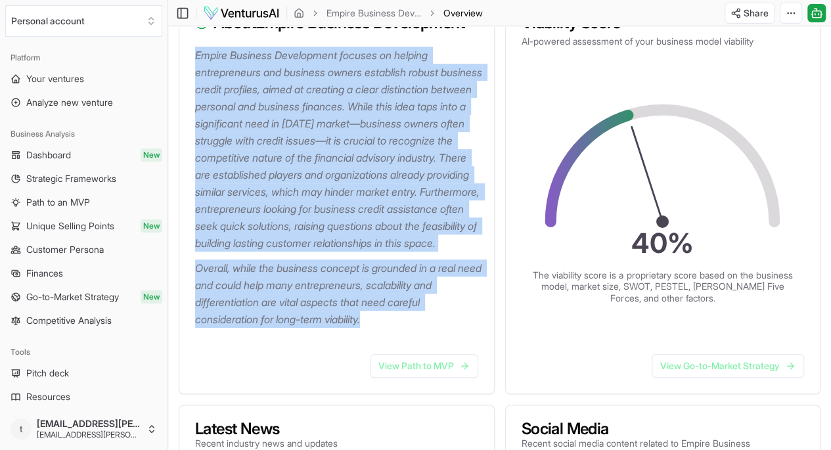
drag, startPoint x: 198, startPoint y: 76, endPoint x: 416, endPoint y: 374, distance: 369.4
click at [416, 344] on div "Empire Business Development focuses on helping entrepreneurs and business owner…" at bounding box center [336, 195] width 315 height 297
click at [297, 94] on p "Empire Business Development focuses on helping entrepreneurs and business owner…" at bounding box center [339, 149] width 288 height 205
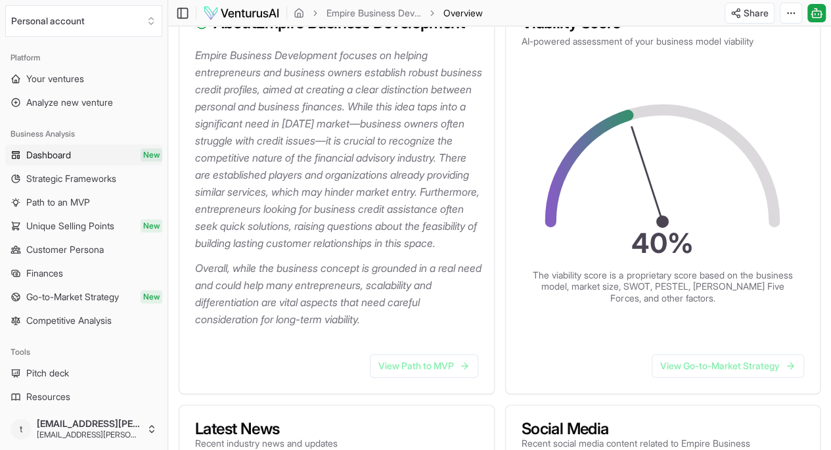
click at [59, 153] on span "Dashboard" at bounding box center [48, 154] width 45 height 13
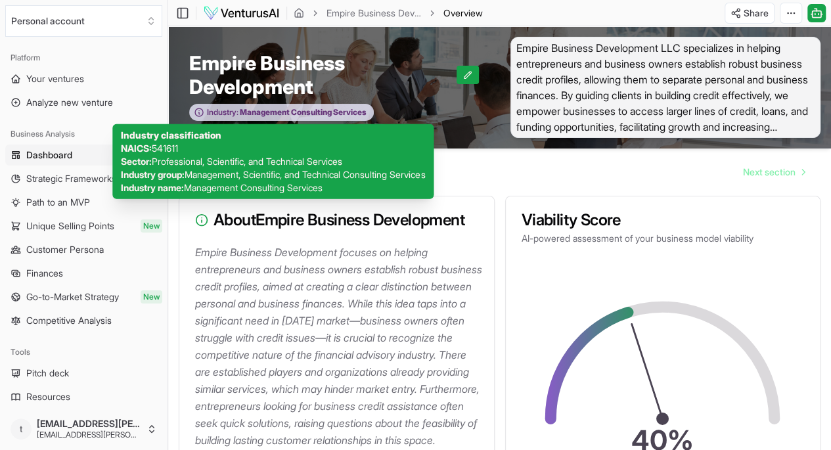
click at [251, 108] on span "Management Consulting Services" at bounding box center [302, 112] width 128 height 11
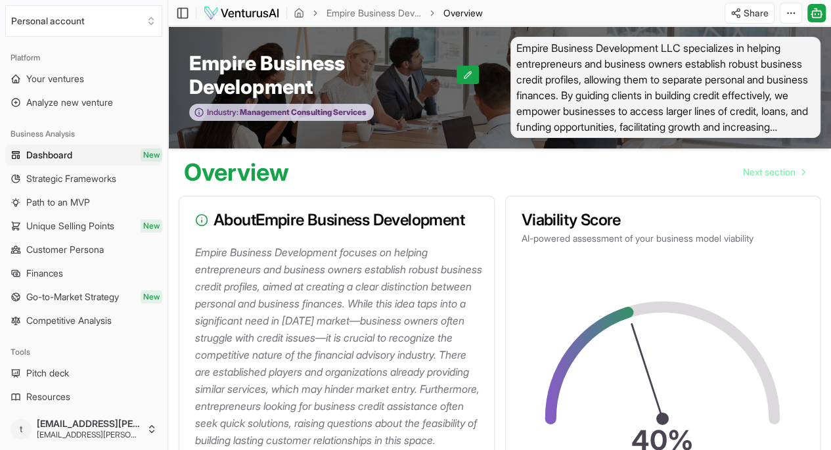
click at [198, 113] on icon at bounding box center [199, 112] width 11 height 11
click at [465, 66] on button at bounding box center [467, 75] width 22 height 18
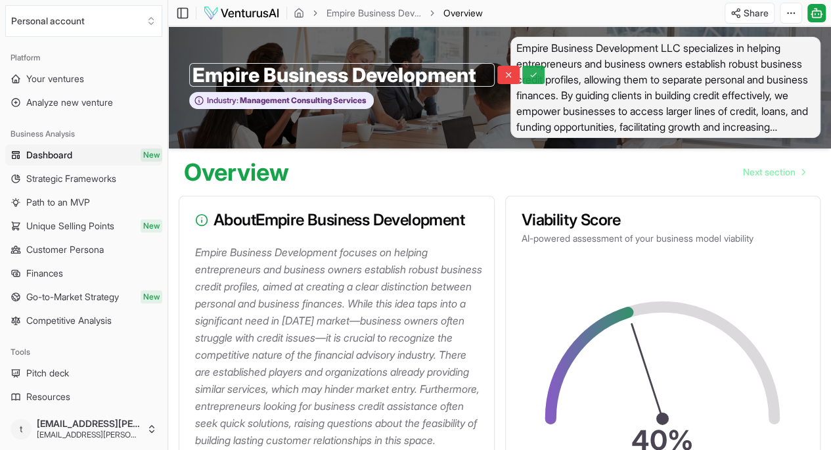
click at [529, 70] on icon at bounding box center [533, 74] width 9 height 9
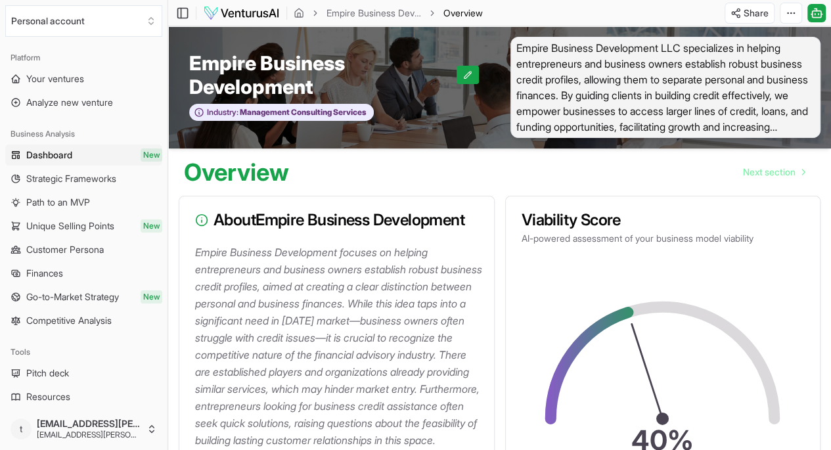
click at [611, 89] on span "Empire Business Development LLC specializes in helping entrepreneurs and busine…" at bounding box center [665, 87] width 311 height 101
click at [790, 13] on html "We value your privacy We use cookies to enhance your browsing experience, serve…" at bounding box center [415, 225] width 831 height 450
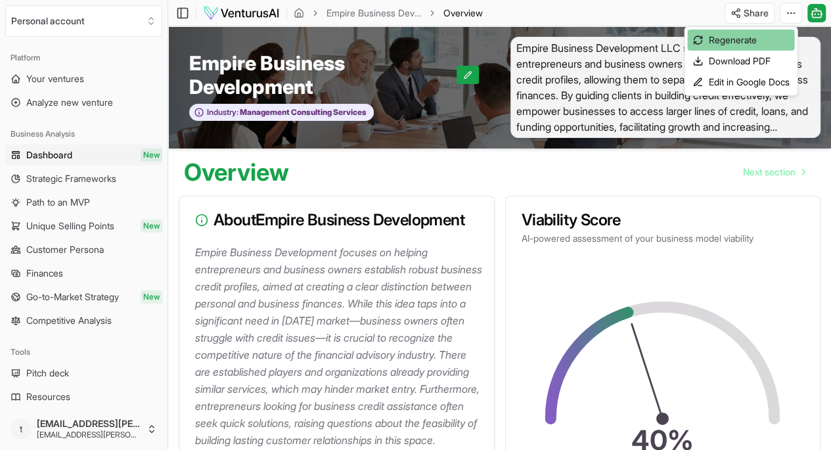
click at [741, 36] on div "Regenerate" at bounding box center [740, 40] width 107 height 21
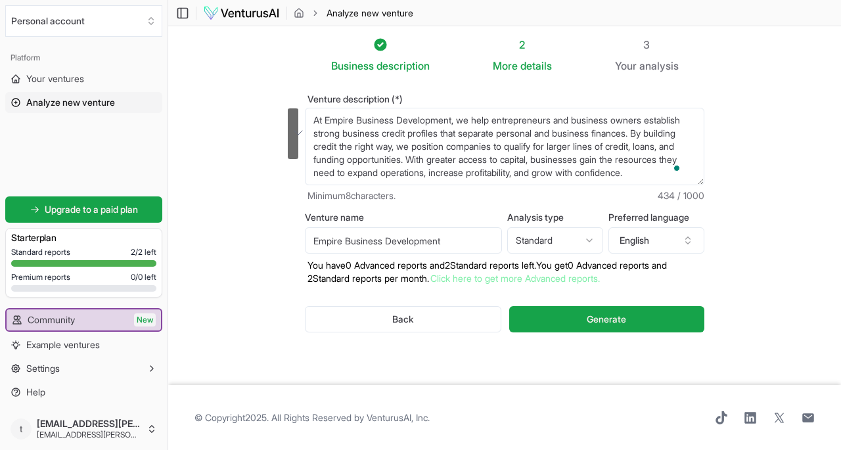
drag, startPoint x: 309, startPoint y: 115, endPoint x: 464, endPoint y: 158, distance: 160.2
click at [464, 158] on textarea "At Empire Business Development, we help entrepreneurs and business owners estab…" at bounding box center [504, 147] width 399 height 78
click at [462, 119] on textarea "At Empire Business Development, we help entrepreneurs and business owners estab…" at bounding box center [504, 147] width 399 height 78
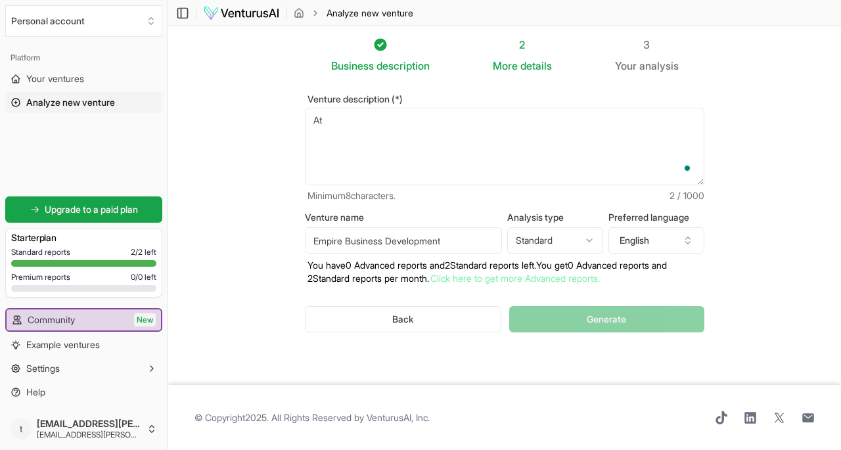
type textarea "A"
paste textarea "Here's a 1000-character description for VenturusAI: --- **Credit Fundability Co…"
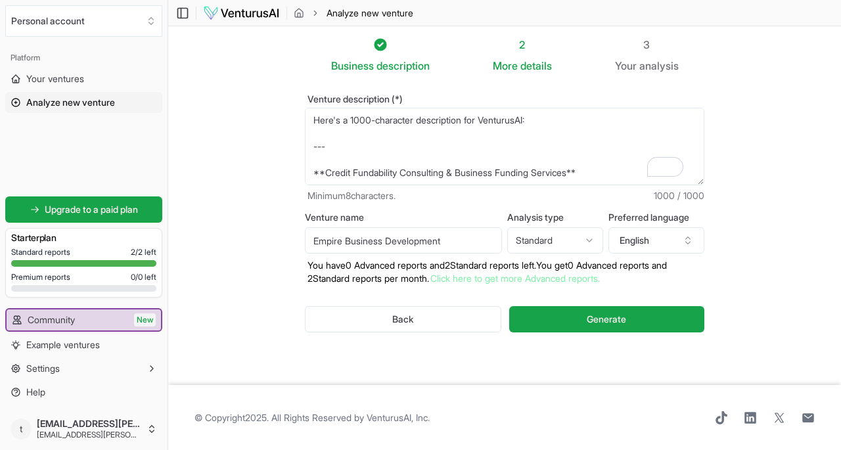
scroll to position [190, 0]
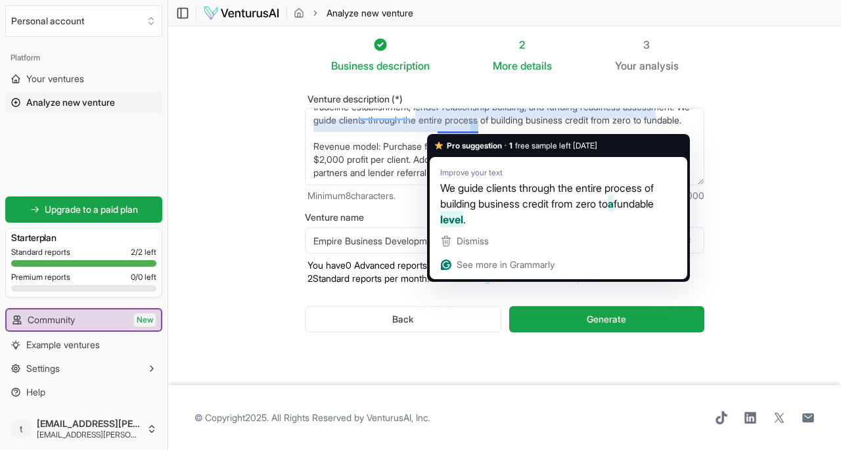
click at [497, 126] on textarea "At Empire Business Development, we help entrepreneurs and business owners estab…" at bounding box center [504, 147] width 399 height 78
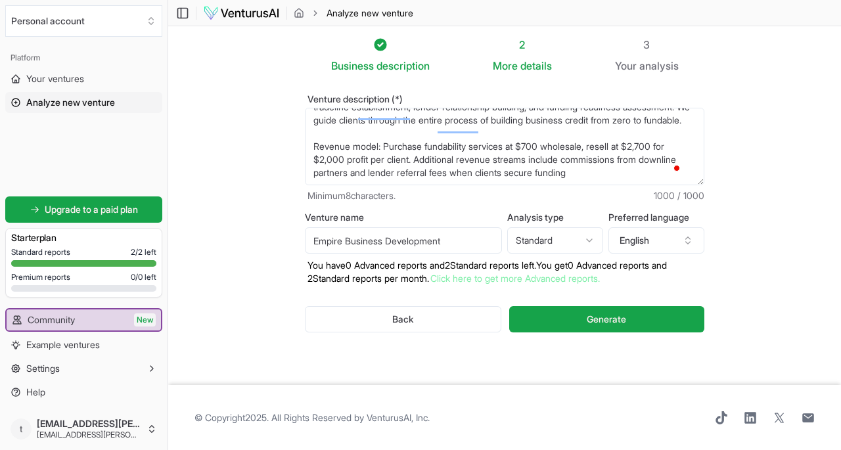
click at [452, 135] on textarea "At Empire Business Development, we help entrepreneurs and business owners estab…" at bounding box center [504, 147] width 399 height 78
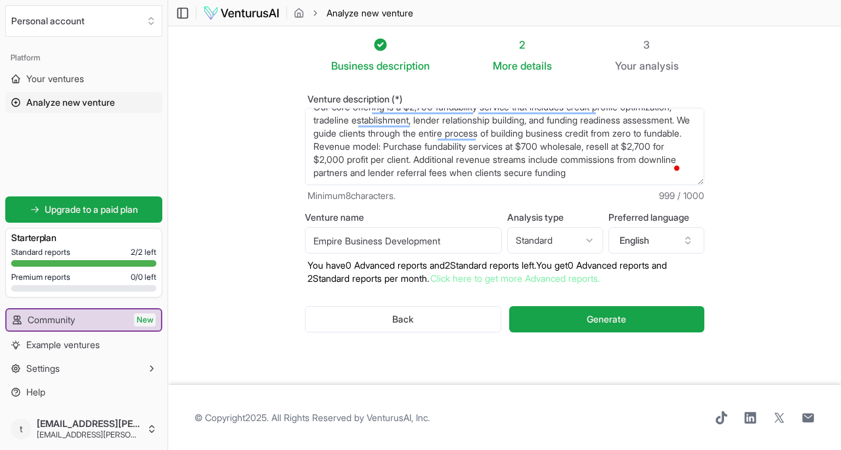
scroll to position [0, 0]
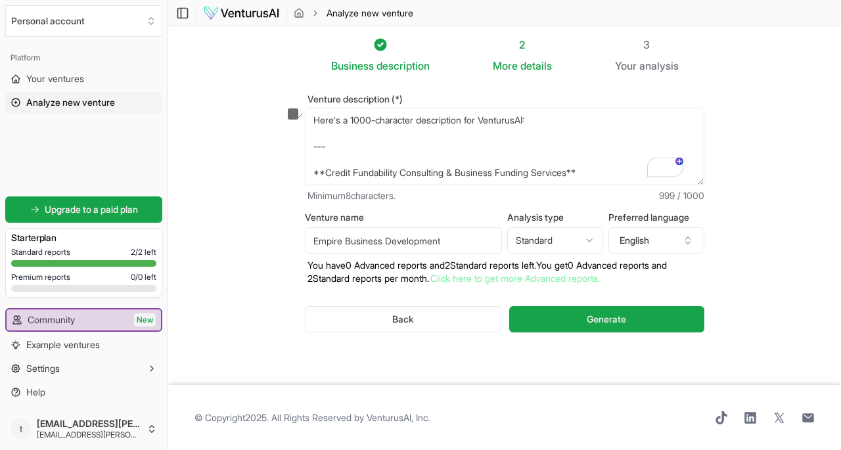
drag, startPoint x: 549, startPoint y: 116, endPoint x: 298, endPoint y: 116, distance: 250.9
click at [298, 116] on div "Venture description (*) At Empire Business Development, we help entrepreneurs a…" at bounding box center [504, 224] width 441 height 301
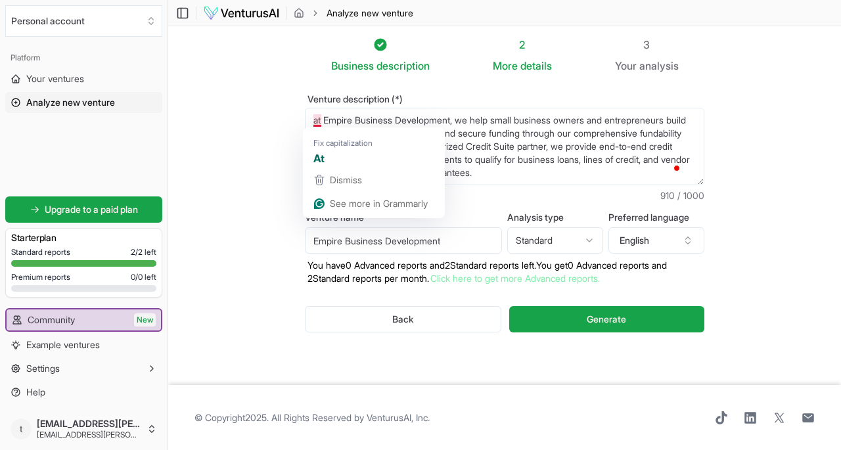
click at [318, 119] on textarea "At Empire Business Development, we help entrepreneurs and business owners estab…" at bounding box center [504, 147] width 399 height 78
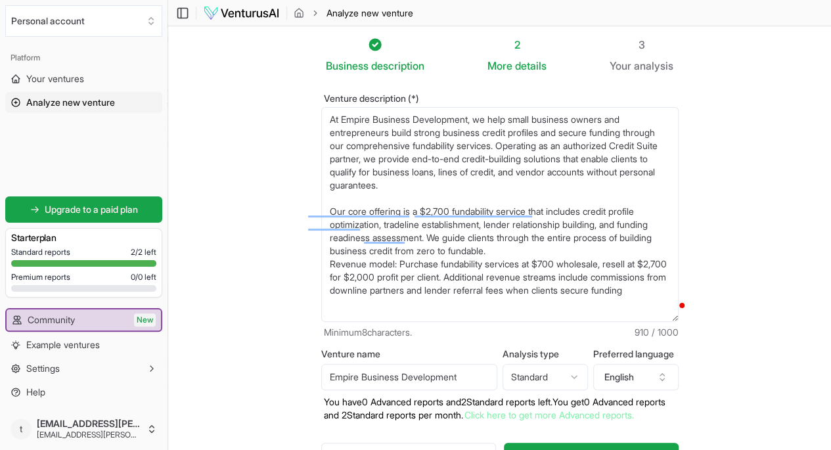
drag, startPoint x: 700, startPoint y: 181, endPoint x: 692, endPoint y: 319, distance: 138.1
click at [679, 319] on textarea "At Empire Business Development, we help small business owners and entrepreneurs…" at bounding box center [499, 214] width 357 height 215
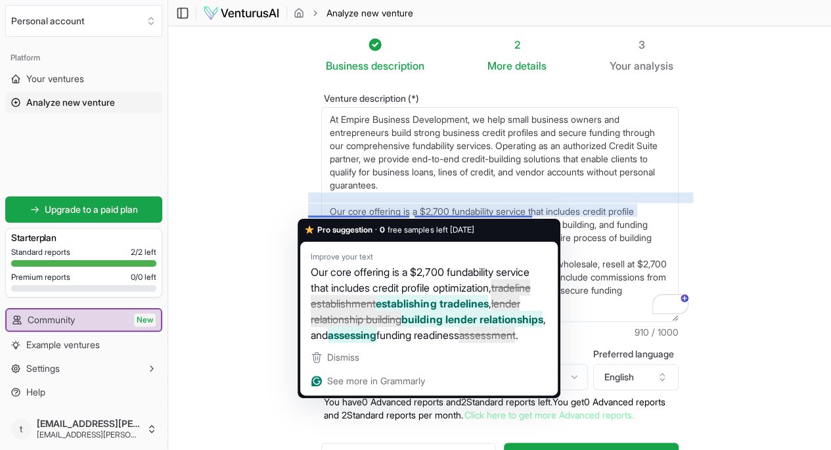
click at [336, 208] on textarea "At Empire Business Development, we help small business owners and entrepreneurs…" at bounding box center [499, 214] width 357 height 215
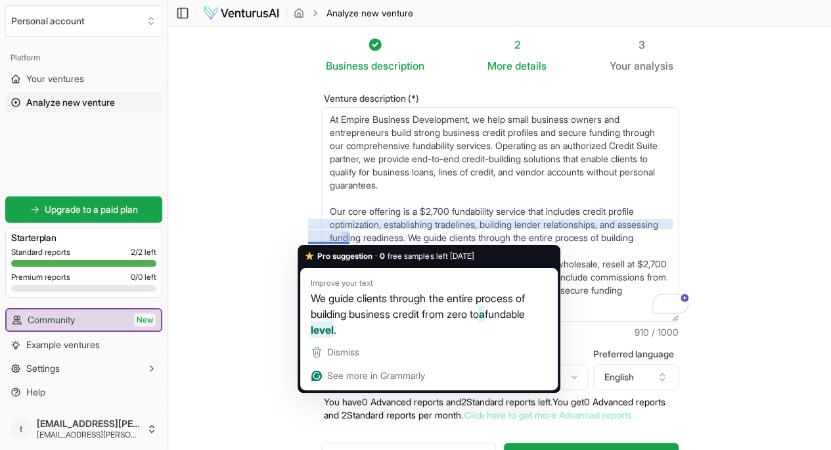
click at [321, 238] on textarea "At Empire Business Development, we help small business owners and entrepreneurs…" at bounding box center [499, 214] width 357 height 215
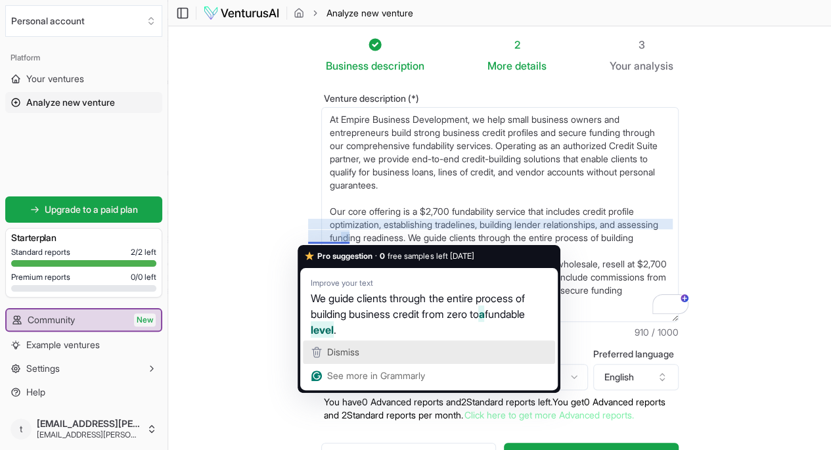
click at [355, 349] on span "Dismiss" at bounding box center [343, 351] width 32 height 11
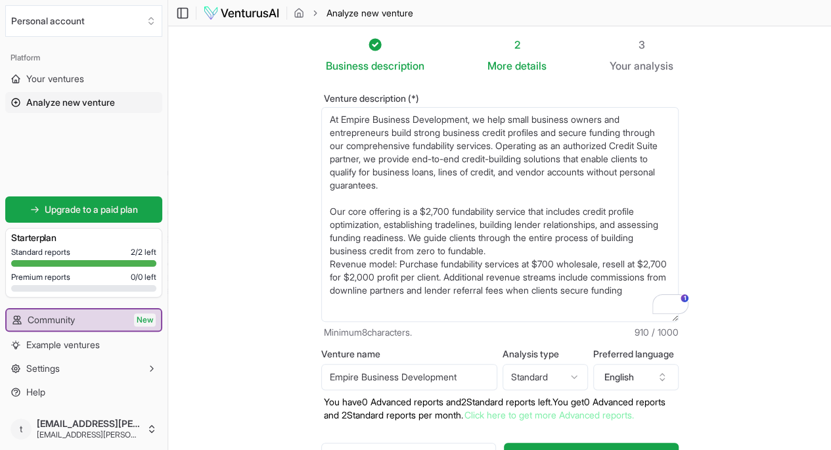
click at [335, 181] on textarea "At Empire Business Development, we help small business owners and entrepreneurs…" at bounding box center [499, 214] width 357 height 215
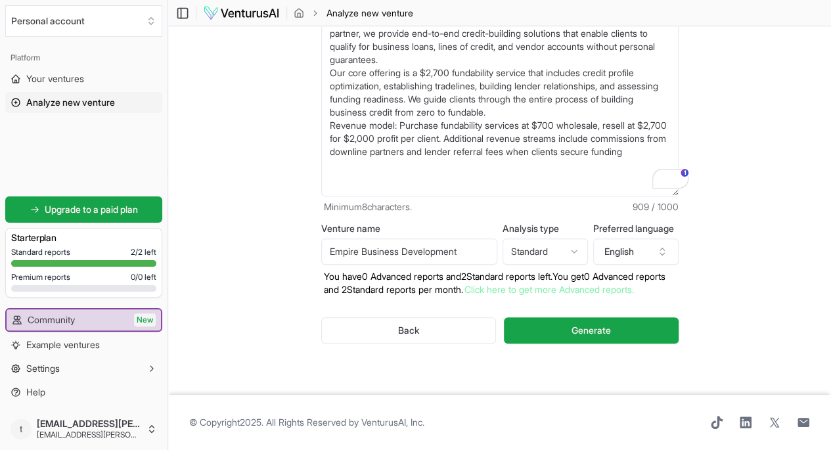
scroll to position [135, 0]
type textarea "At Empire Business Development, we help small business owners and entrepreneurs…"
click at [603, 324] on span "Generate" at bounding box center [590, 330] width 39 height 13
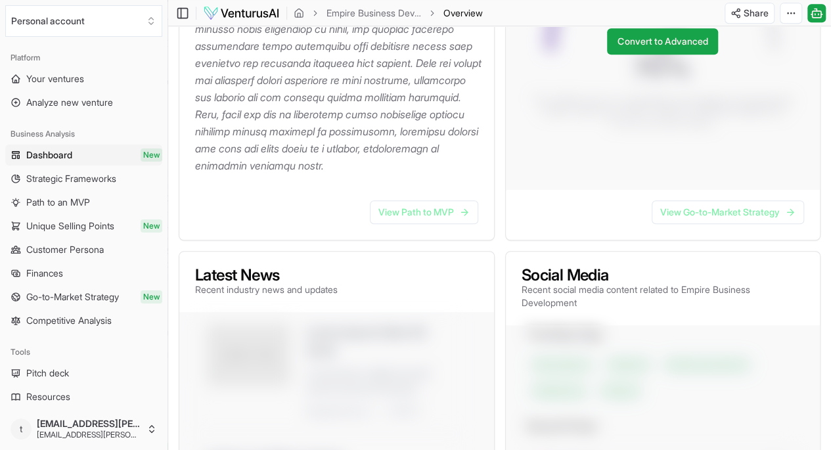
scroll to position [197, 0]
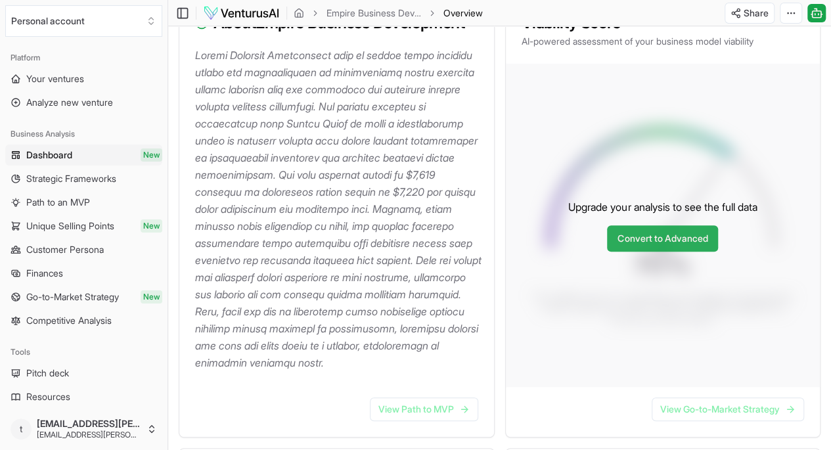
click at [660, 252] on link "Convert to Advanced" at bounding box center [662, 238] width 111 height 26
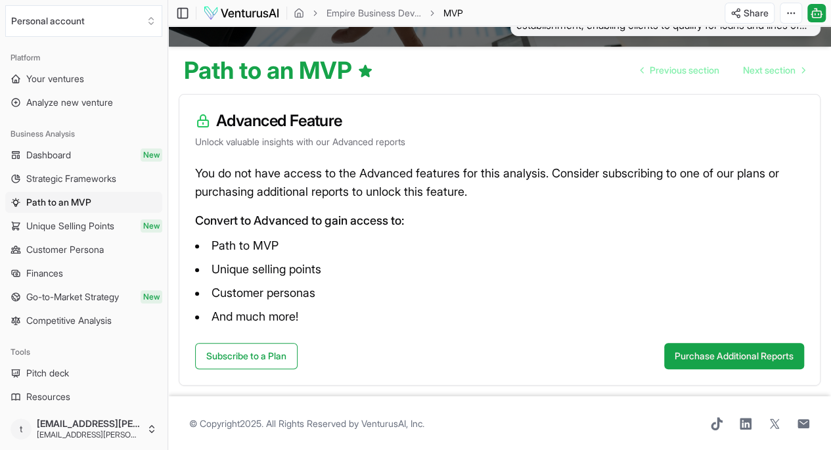
scroll to position [118, 0]
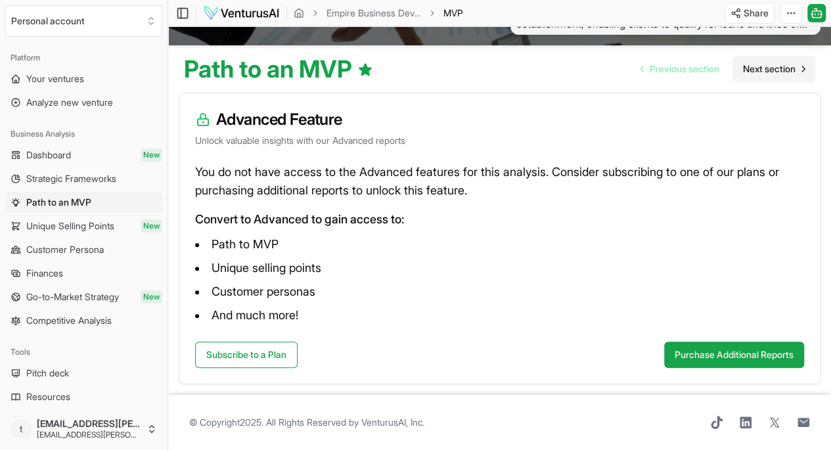
click at [770, 62] on span "Next section" at bounding box center [769, 68] width 53 height 13
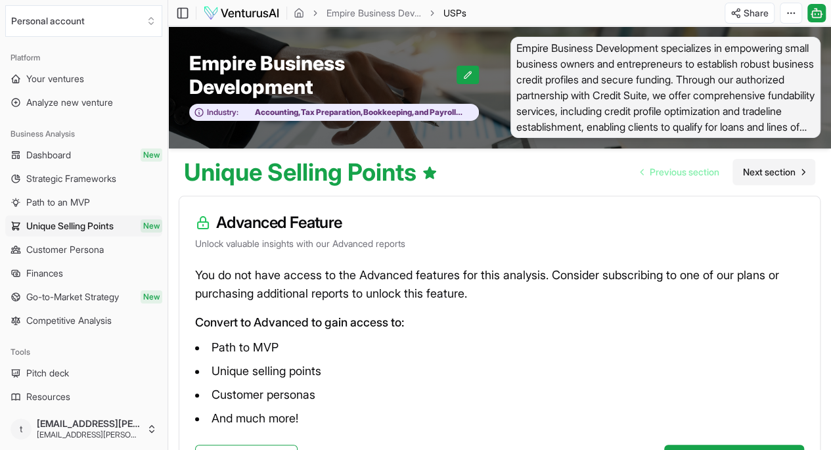
scroll to position [118, 0]
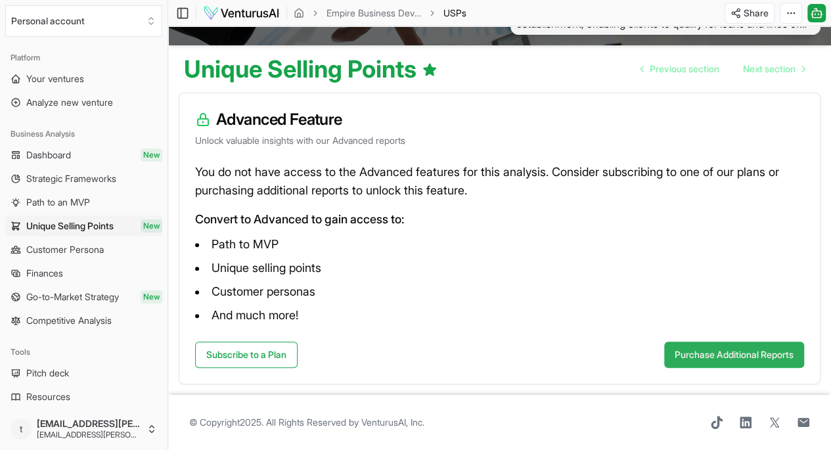
click at [728, 344] on button "Purchase Additional Reports" at bounding box center [734, 355] width 140 height 26
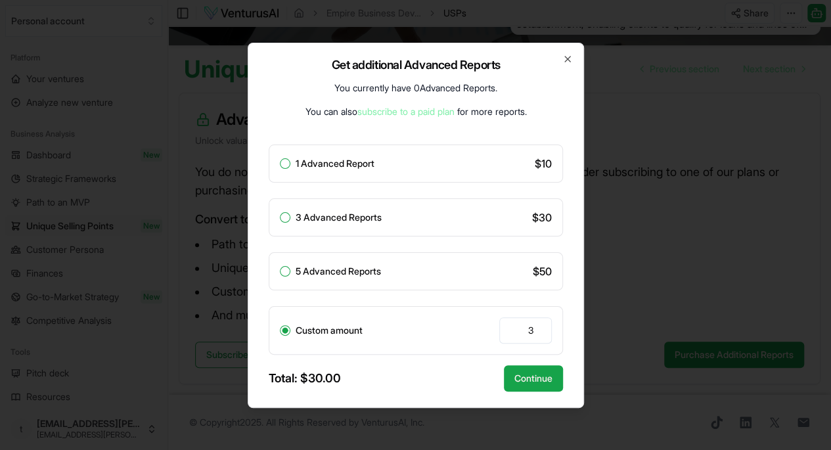
click at [277, 164] on div "1 Advanced Report $ 10" at bounding box center [416, 164] width 294 height 38
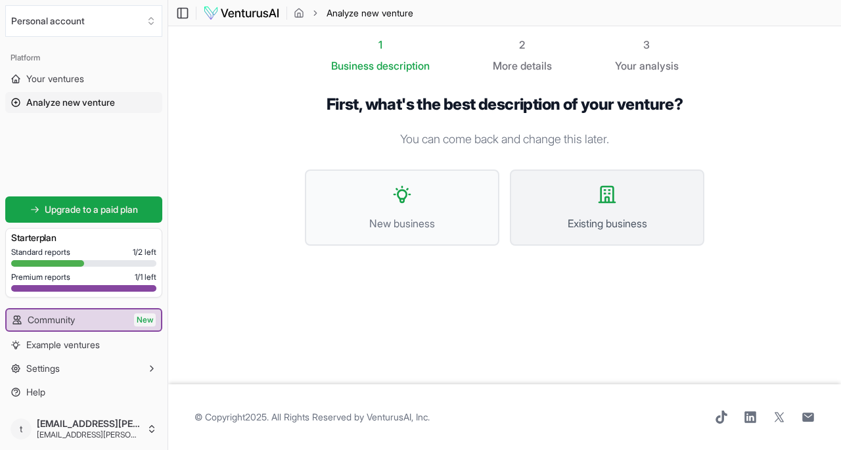
click at [611, 211] on button "Existing business" at bounding box center [607, 207] width 194 height 76
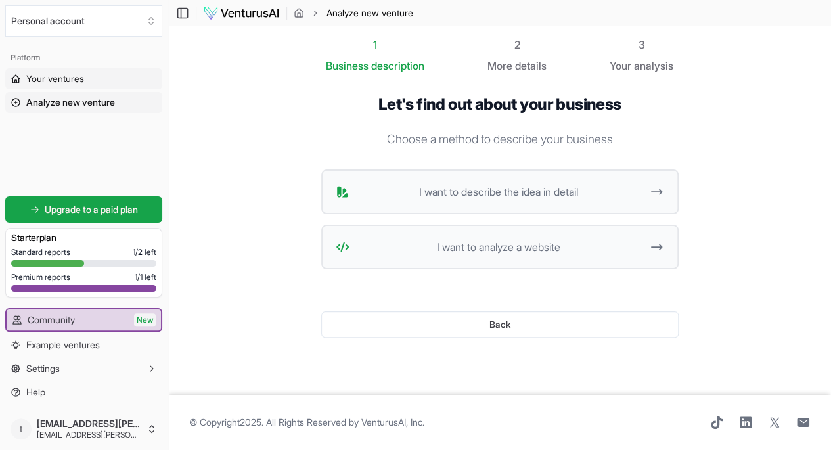
click at [66, 79] on span "Your ventures" at bounding box center [55, 78] width 58 height 13
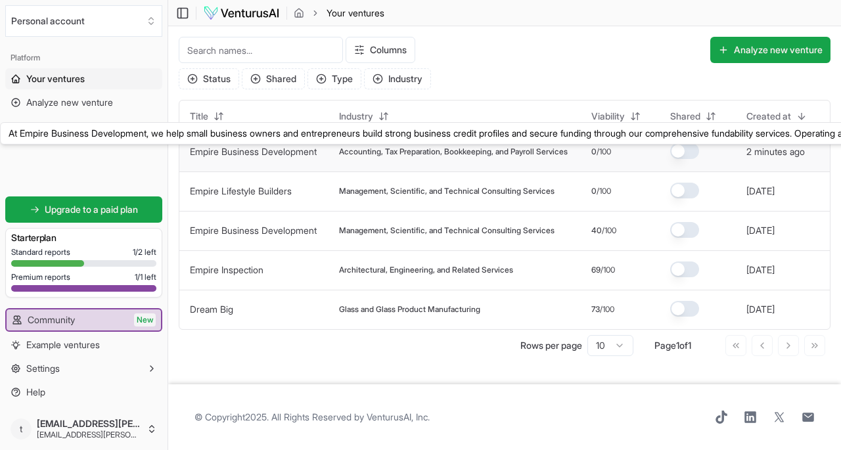
click at [281, 148] on link "Empire Business Development" at bounding box center [253, 151] width 127 height 11
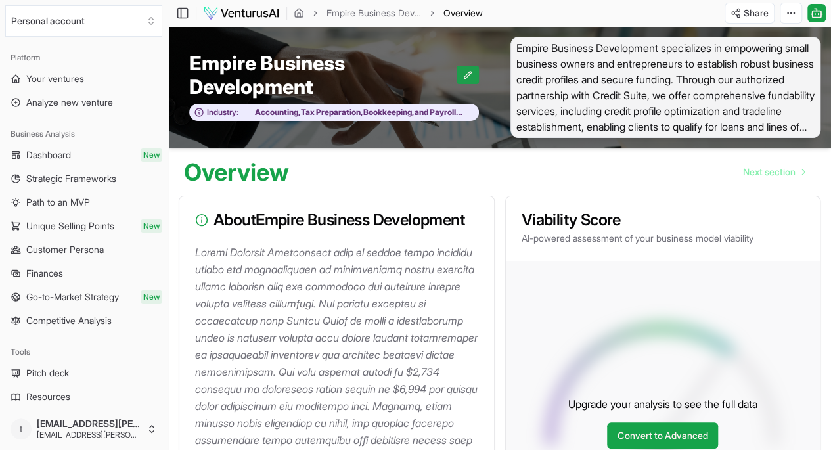
click at [468, 78] on icon at bounding box center [467, 74] width 9 height 9
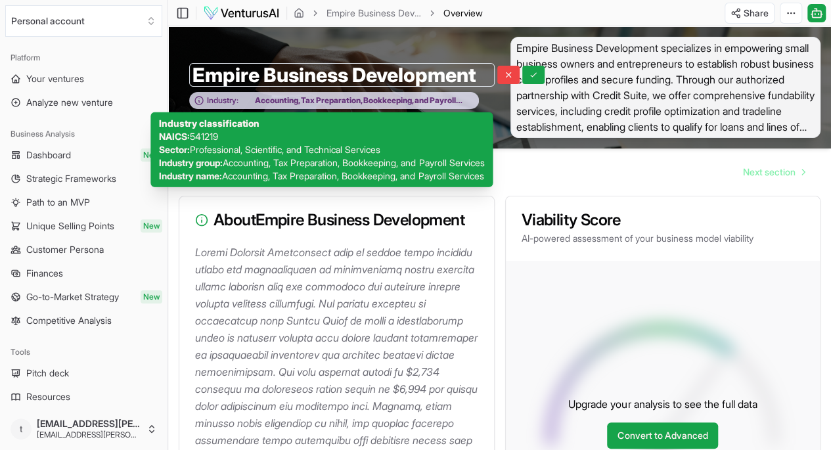
click at [226, 99] on span "Industry:" at bounding box center [223, 100] width 32 height 11
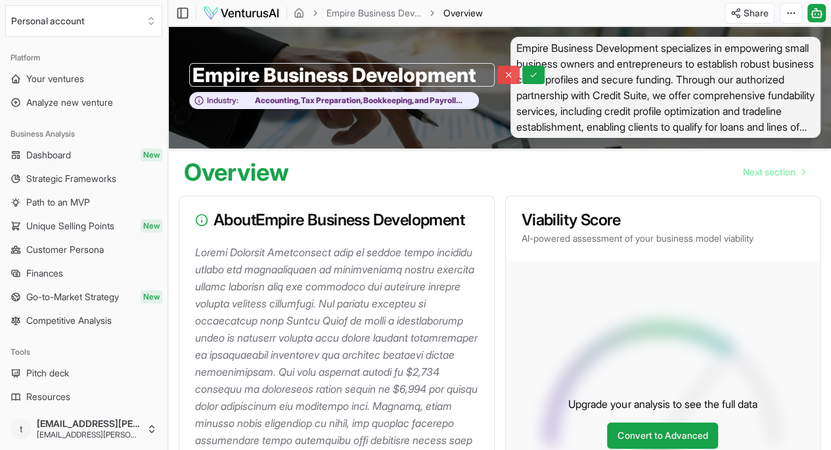
click at [497, 77] on button at bounding box center [508, 75] width 22 height 18
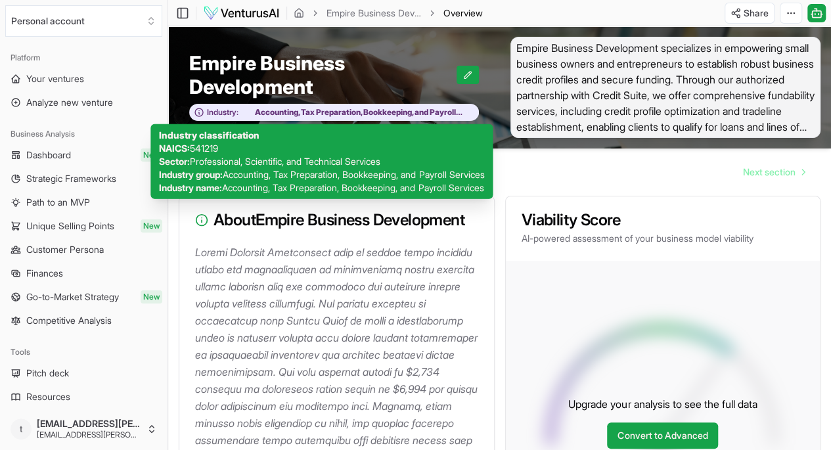
click at [365, 164] on span "Professional, Scientific, and Technical Services" at bounding box center [285, 161] width 190 height 11
click at [201, 115] on icon at bounding box center [199, 112] width 8 height 8
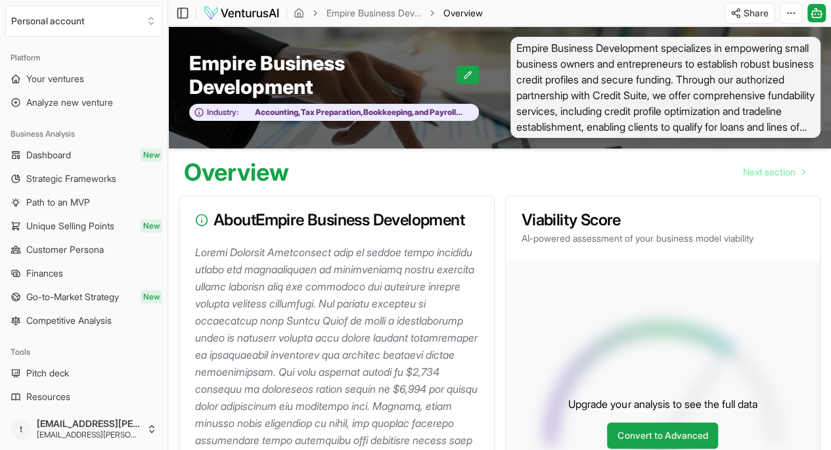
click at [505, 250] on div "Viability Score AI-powered assessment of your business model viability 70 % The…" at bounding box center [663, 415] width 316 height 439
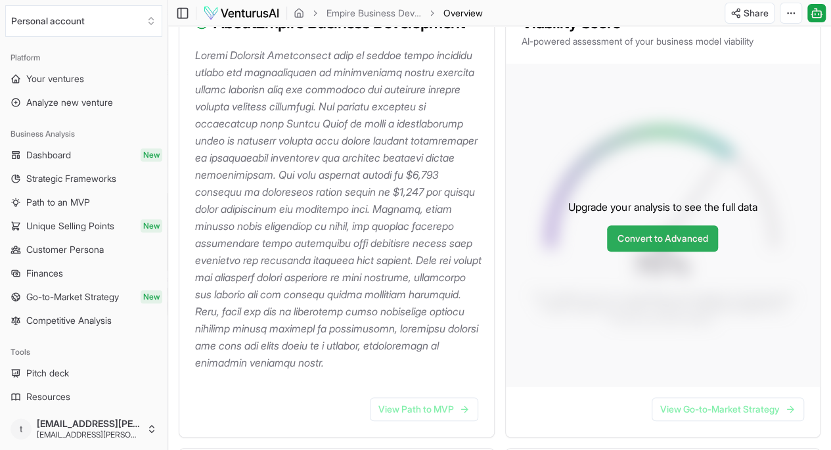
click at [681, 252] on link "Convert to Advanced" at bounding box center [662, 238] width 111 height 26
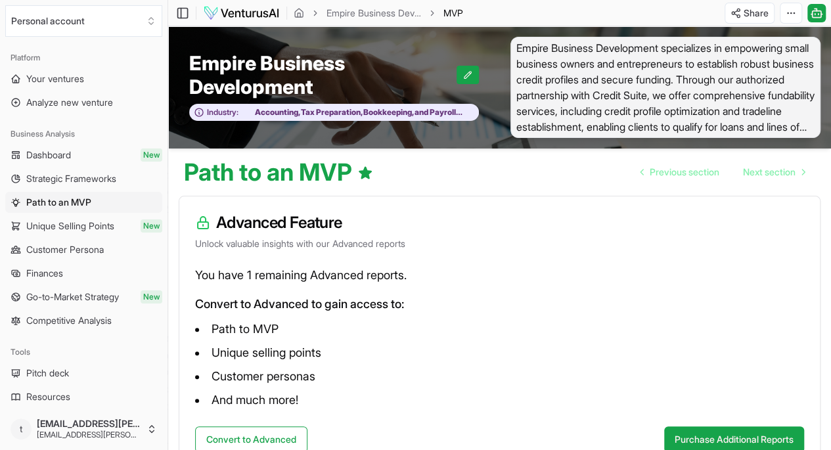
scroll to position [99, 0]
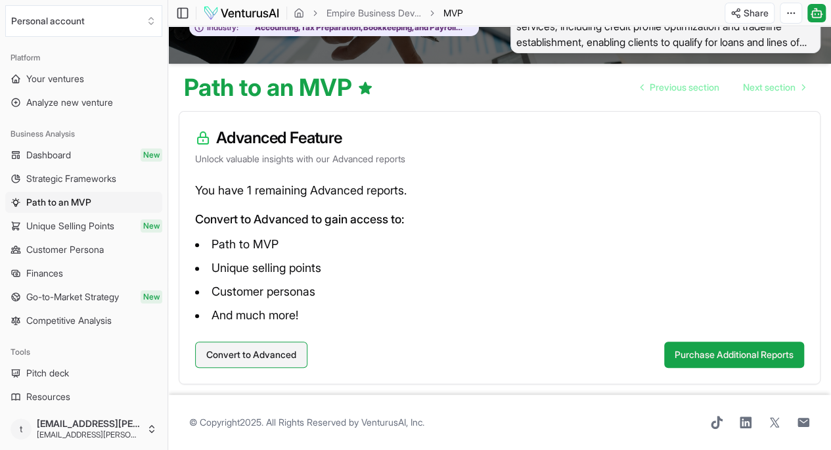
click at [260, 342] on button "Convert to Advanced" at bounding box center [251, 355] width 112 height 26
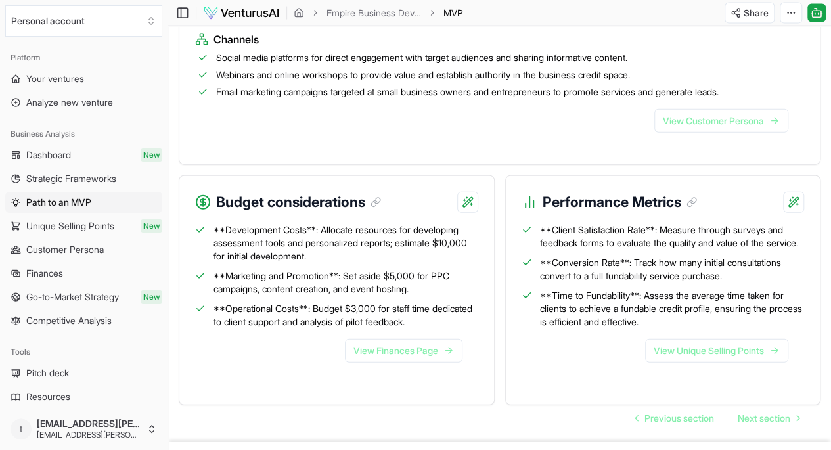
scroll to position [1563, 0]
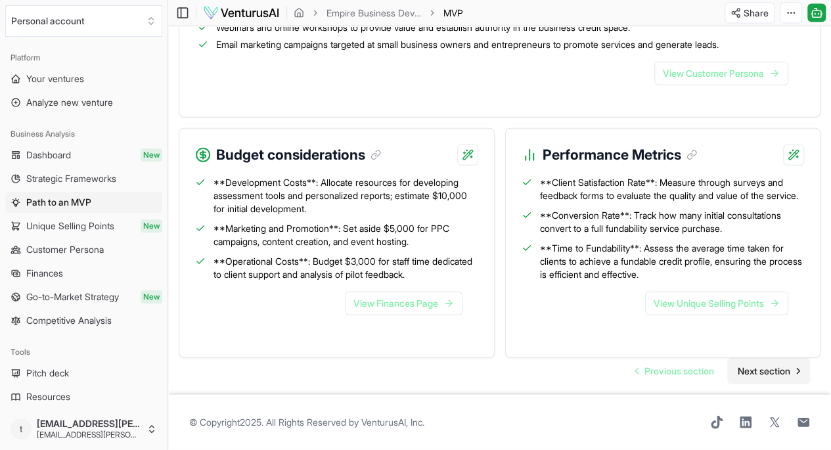
click at [777, 365] on span "Next section" at bounding box center [764, 371] width 53 height 13
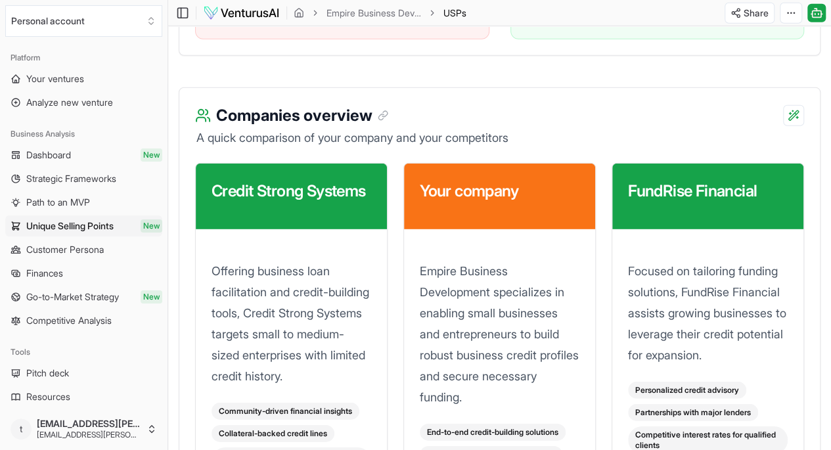
scroll to position [1970, 0]
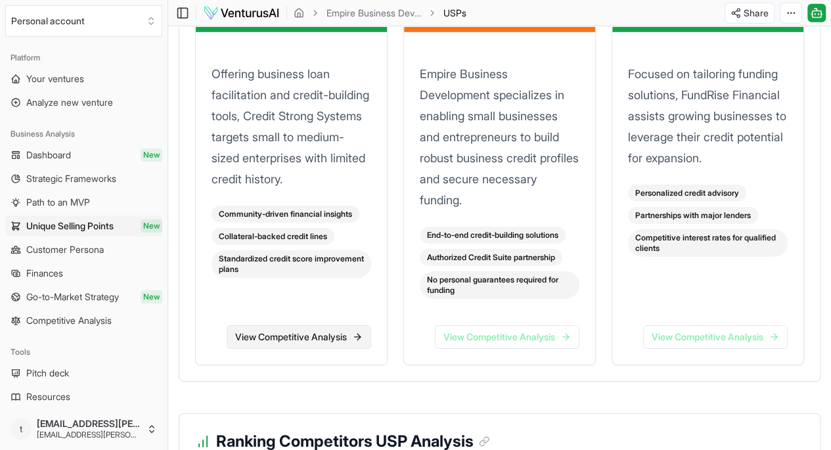
click at [307, 338] on link "View Competitive Analysis" at bounding box center [299, 337] width 145 height 24
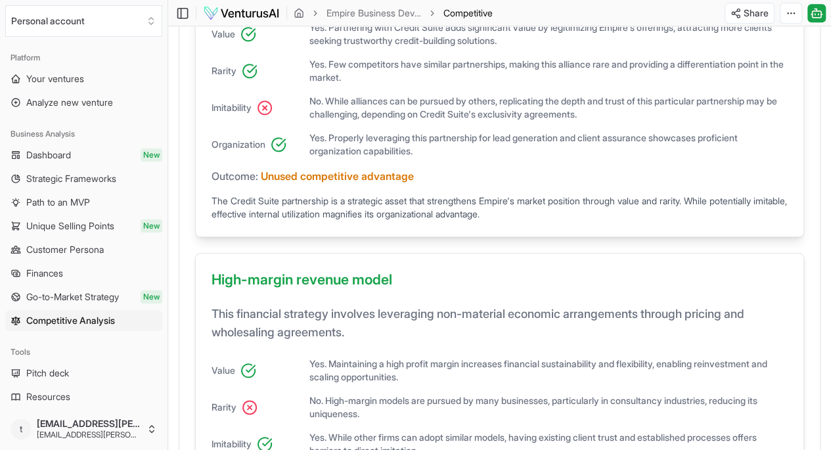
scroll to position [346, 0]
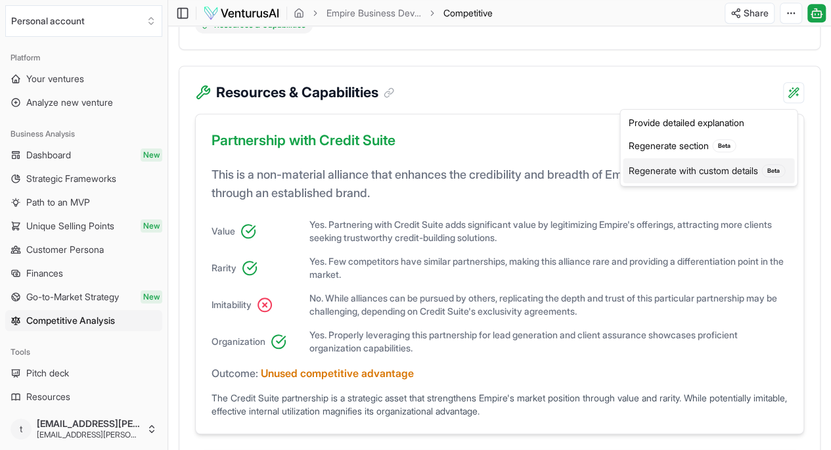
click at [718, 169] on div "Regenerate with custom details Beta" at bounding box center [708, 170] width 171 height 25
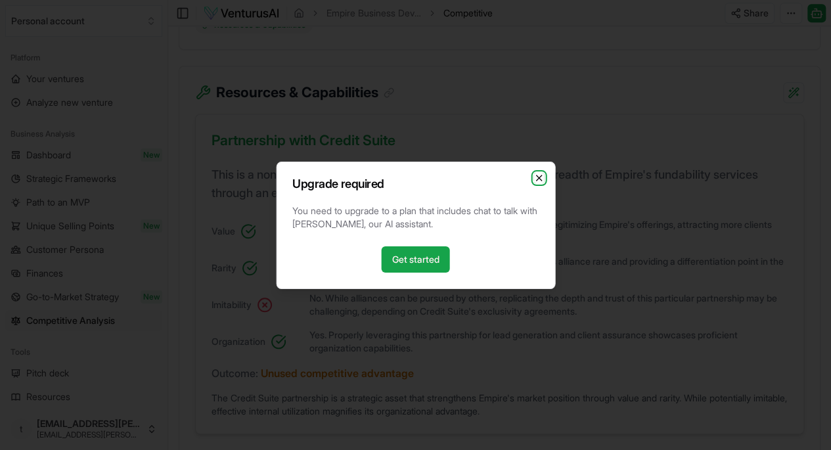
click at [539, 177] on icon "button" at bounding box center [538, 178] width 11 height 11
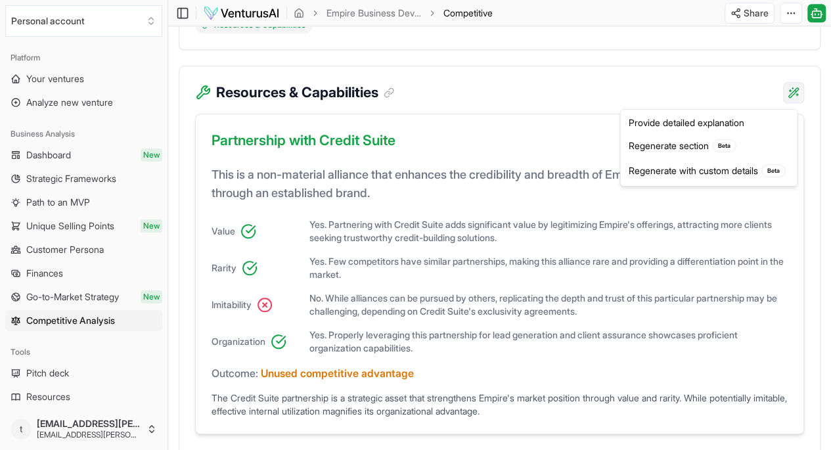
click at [669, 142] on div "Regenerate section Beta" at bounding box center [708, 145] width 171 height 25
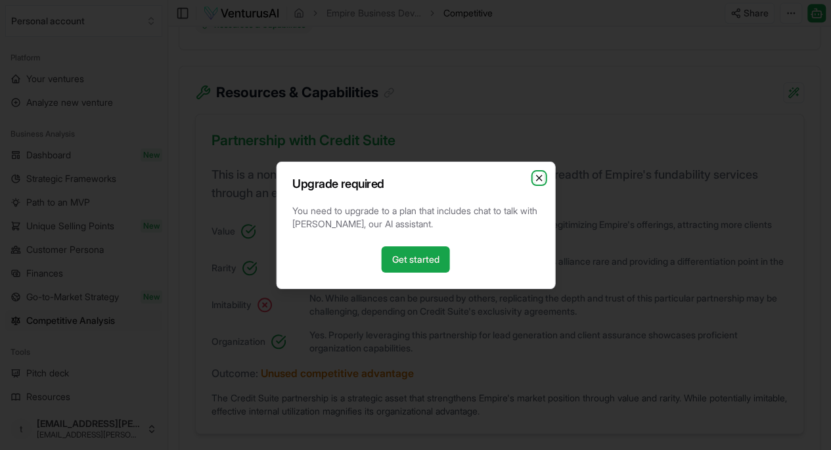
click at [538, 173] on icon "button" at bounding box center [538, 178] width 11 height 11
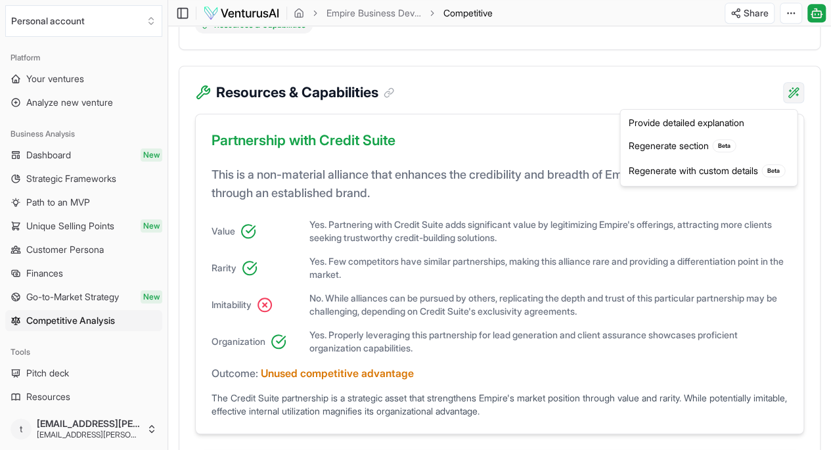
click at [689, 119] on div "Provide detailed explanation" at bounding box center [708, 122] width 171 height 21
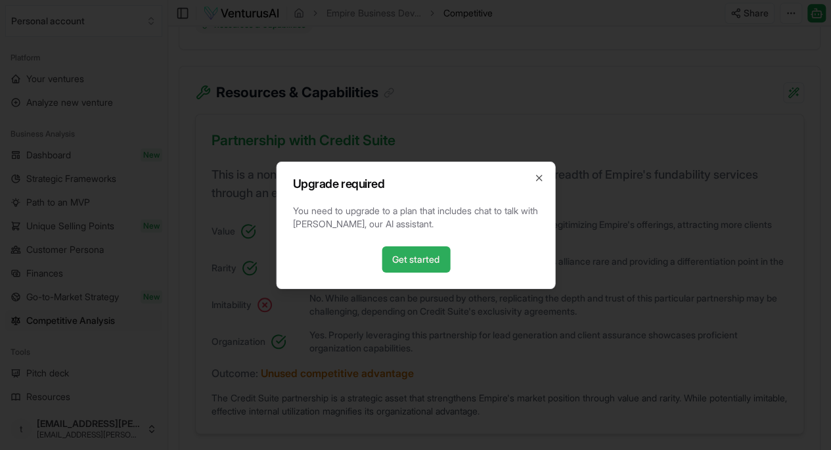
click at [424, 257] on link "Get started" at bounding box center [416, 259] width 68 height 26
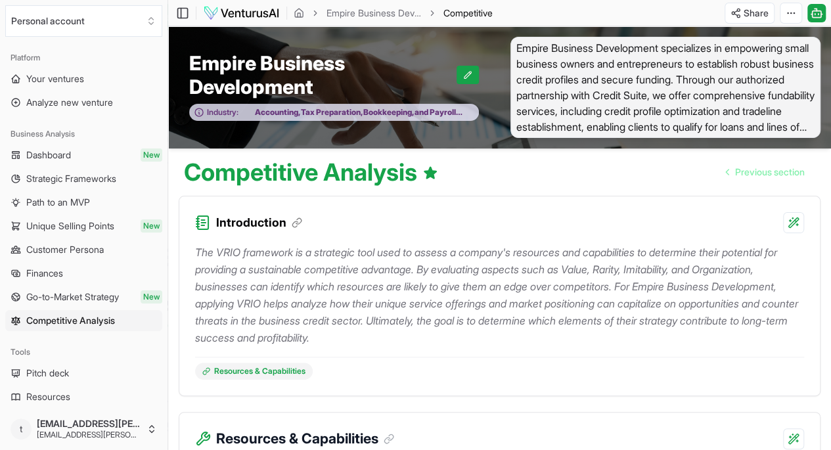
click at [200, 113] on icon at bounding box center [199, 112] width 8 height 8
click at [814, 13] on icon at bounding box center [816, 13] width 13 height 16
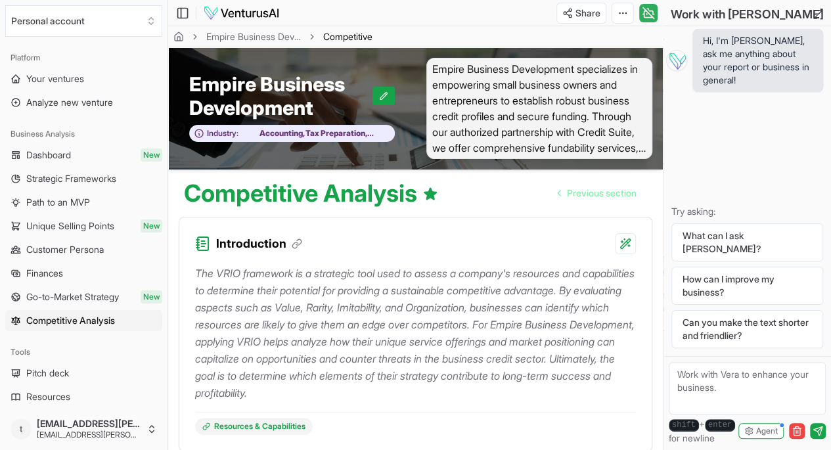
click at [724, 383] on textarea at bounding box center [747, 388] width 157 height 53
type textarea "can i change industry"
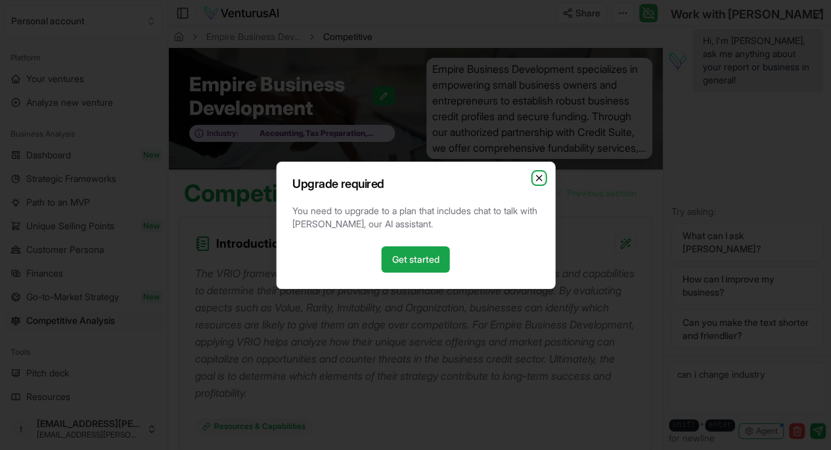
click at [540, 177] on icon "button" at bounding box center [538, 178] width 11 height 11
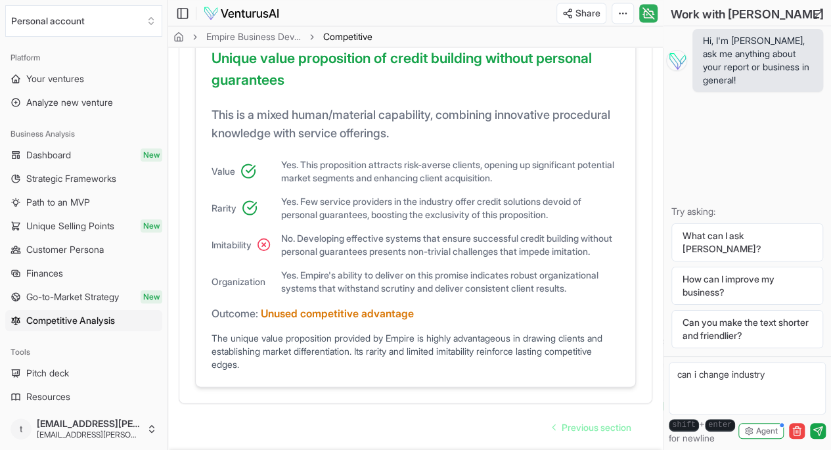
scroll to position [1268, 0]
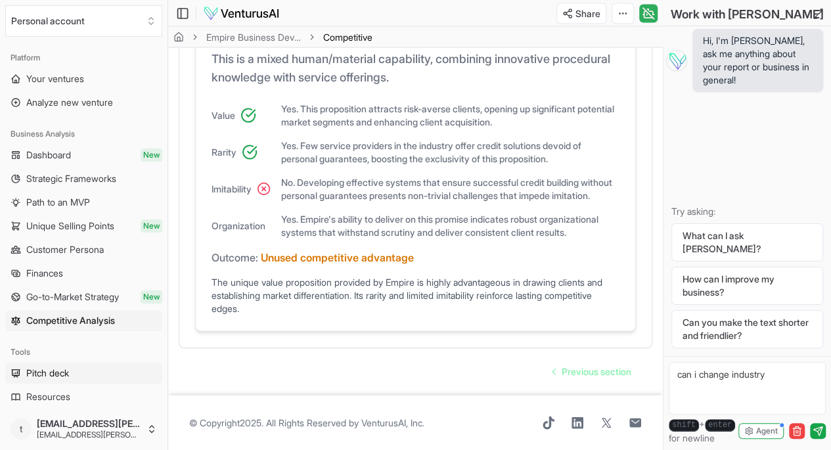
click at [52, 367] on span "Pitch deck" at bounding box center [47, 373] width 43 height 13
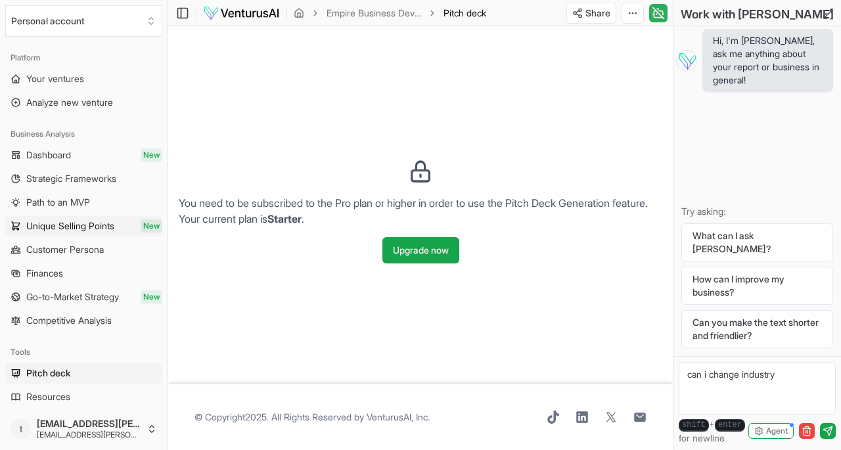
click at [58, 223] on span "Unique Selling Points" at bounding box center [70, 225] width 88 height 13
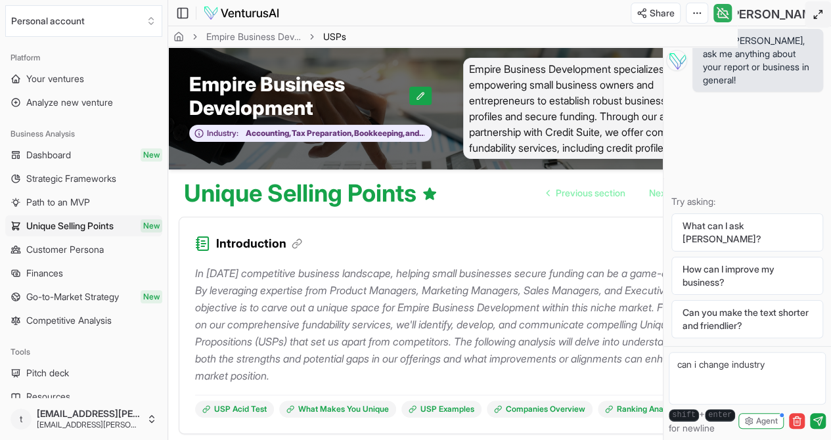
click at [810, 16] on button at bounding box center [818, 14] width 26 height 26
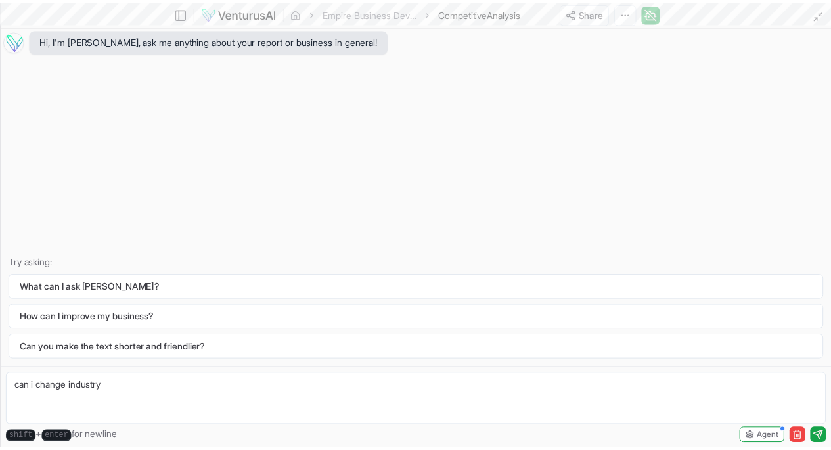
scroll to position [1268, 0]
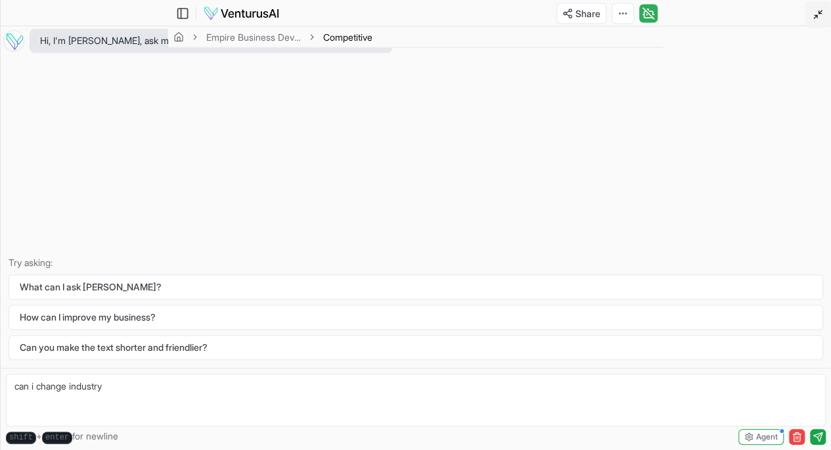
click at [815, 16] on icon at bounding box center [818, 14] width 11 height 11
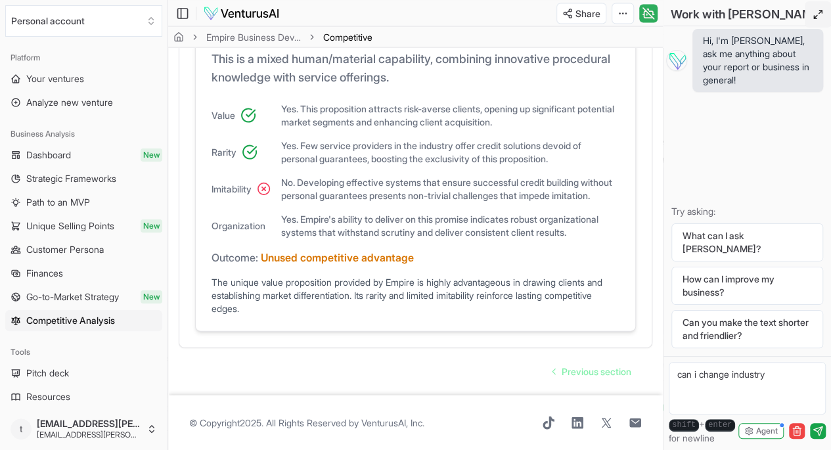
click at [646, 12] on icon at bounding box center [648, 13] width 13 height 16
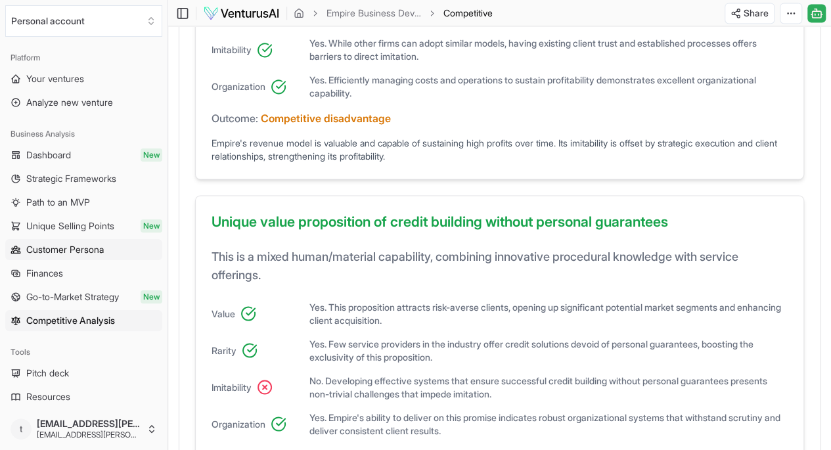
scroll to position [740, 0]
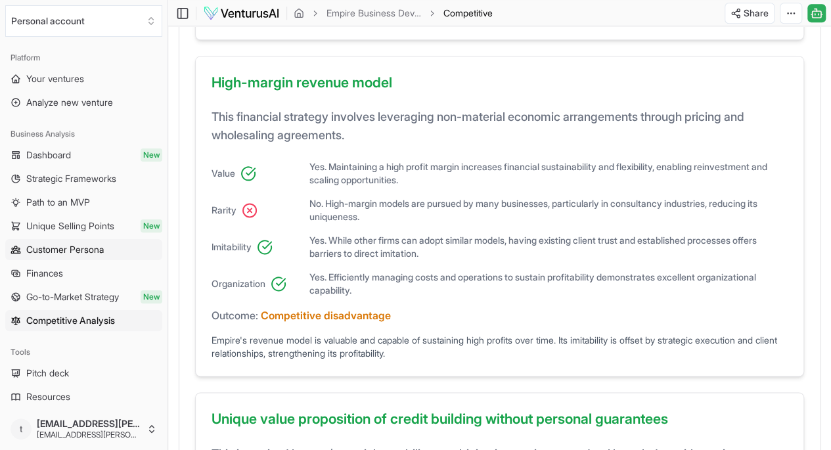
click at [92, 249] on span "Customer Persona" at bounding box center [65, 249] width 78 height 13
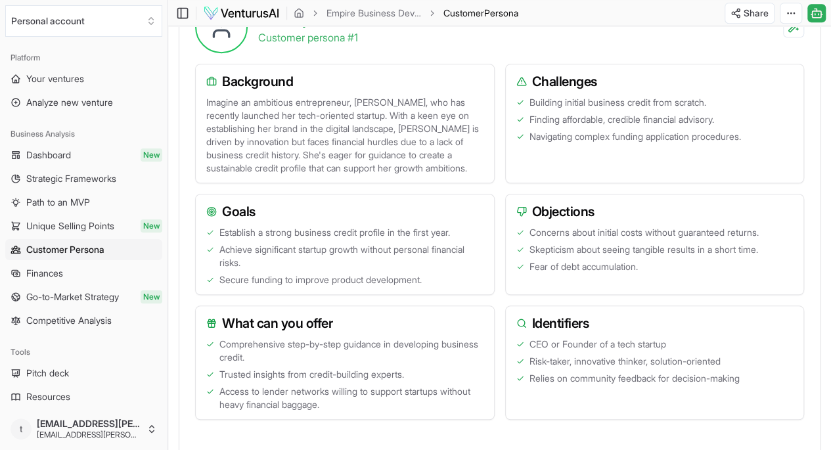
scroll to position [197, 0]
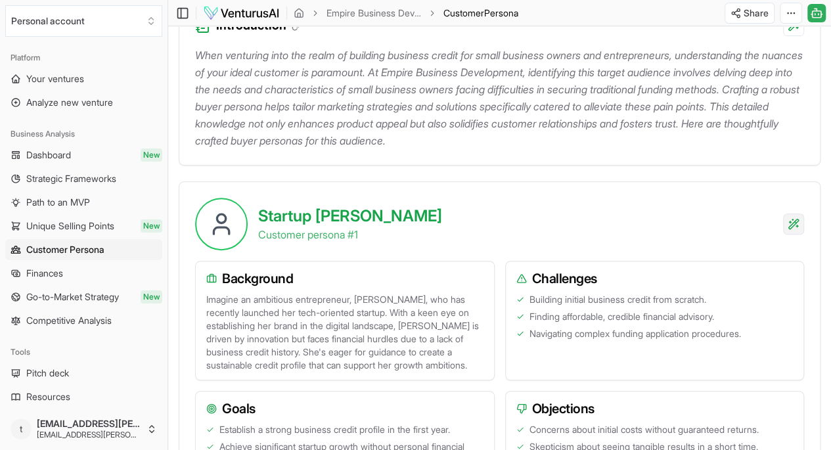
click at [796, 222] on html "Personal account Platform Your ventures Analyze new venture Business Analysis D…" at bounding box center [415, 28] width 831 height 450
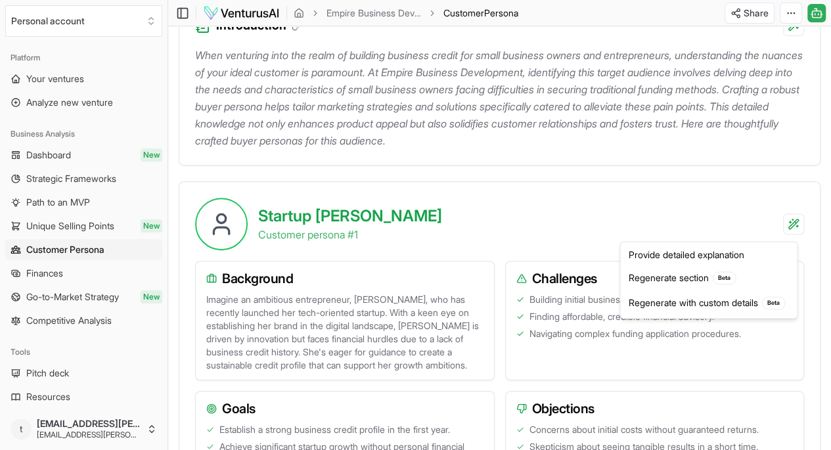
click at [550, 187] on html "Personal account Platform Your ventures Analyze new venture Business Analysis D…" at bounding box center [415, 28] width 831 height 450
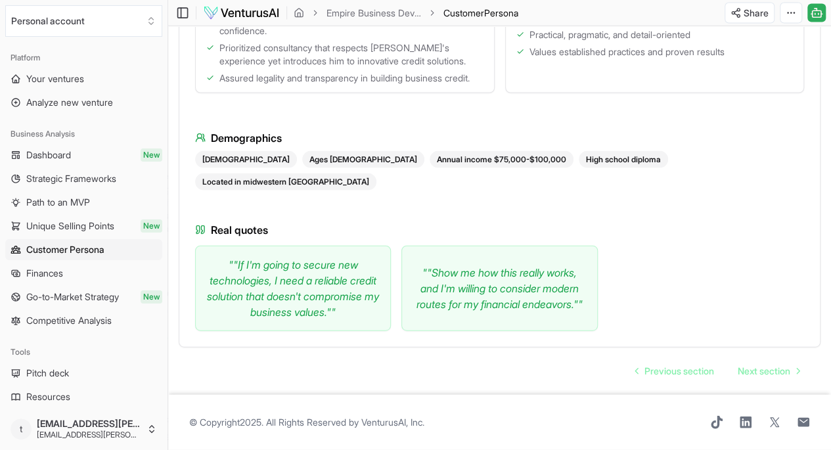
scroll to position [1383, 0]
click at [744, 358] on link "Next section" at bounding box center [768, 371] width 83 height 26
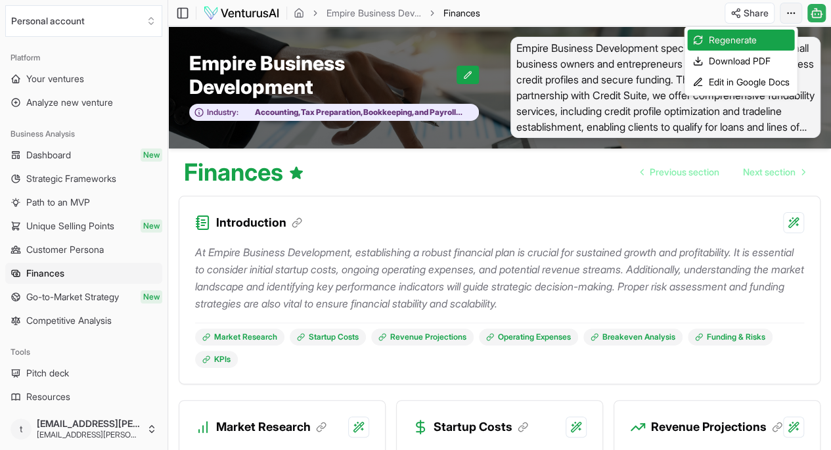
click at [790, 14] on html "Personal account Platform Your ventures Analyze new venture Business Analysis D…" at bounding box center [415, 225] width 831 height 450
click at [741, 57] on div "Download PDF" at bounding box center [740, 61] width 107 height 21
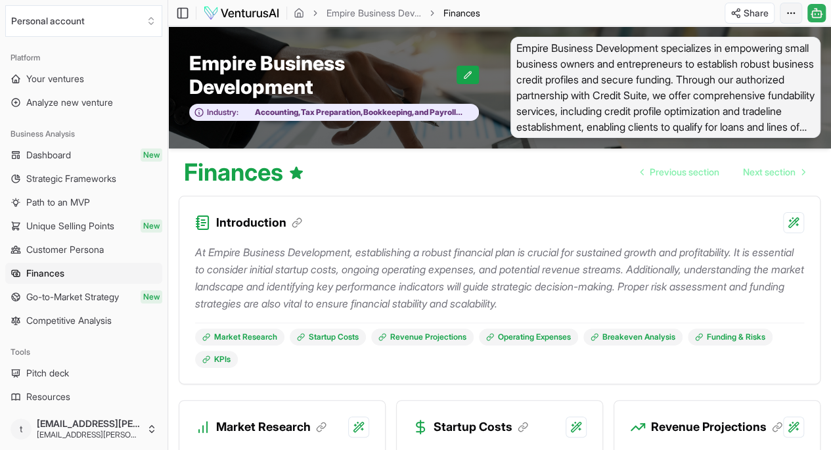
click at [785, 8] on html "Personal account Platform Your ventures Analyze new venture Business Analysis D…" at bounding box center [415, 225] width 831 height 450
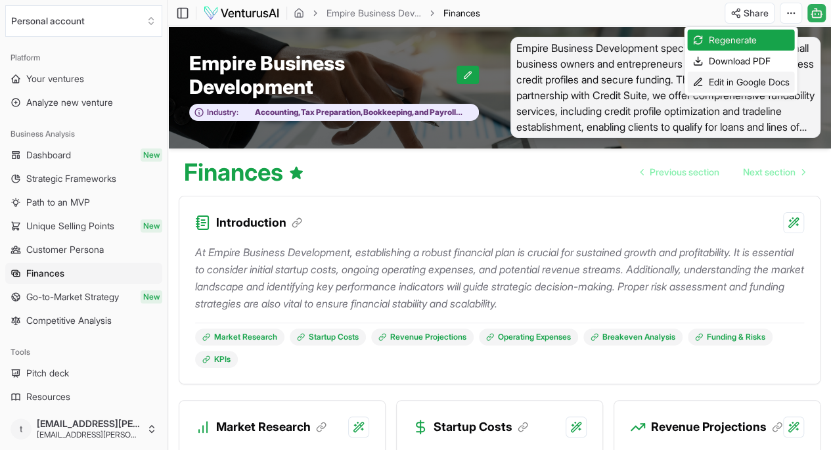
click at [740, 79] on div "Edit in Google Docs" at bounding box center [740, 82] width 107 height 21
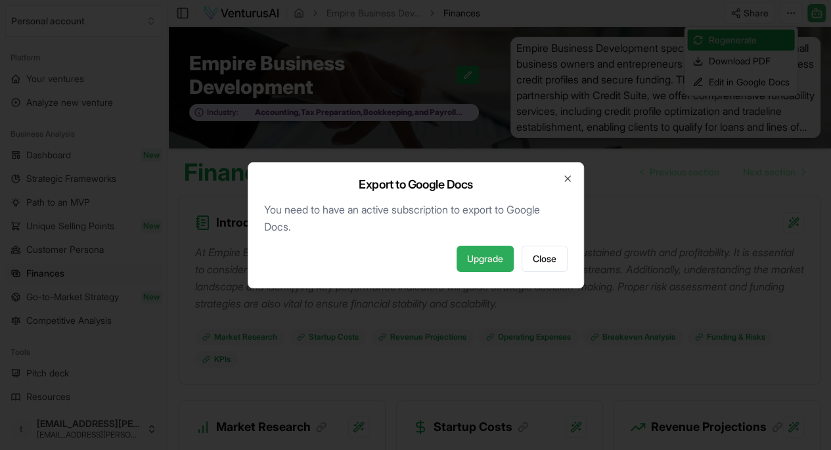
click at [488, 254] on link "Upgrade" at bounding box center [484, 259] width 57 height 26
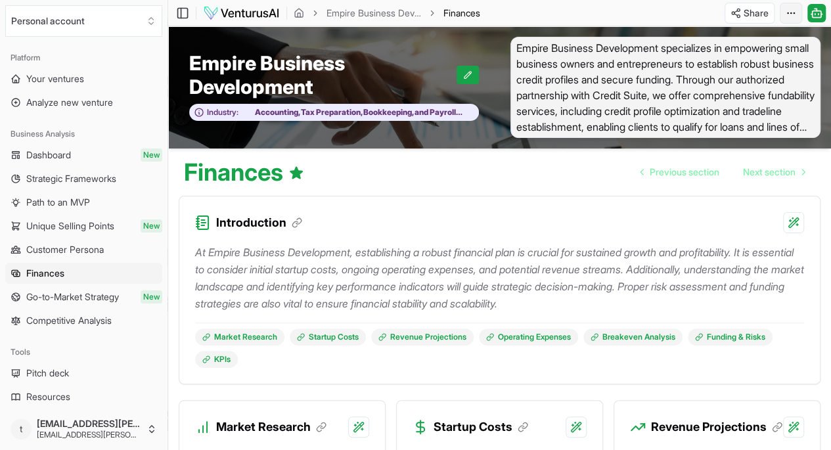
click at [790, 12] on html "Personal account Platform Your ventures Analyze new venture Business Analysis D…" at bounding box center [415, 225] width 831 height 450
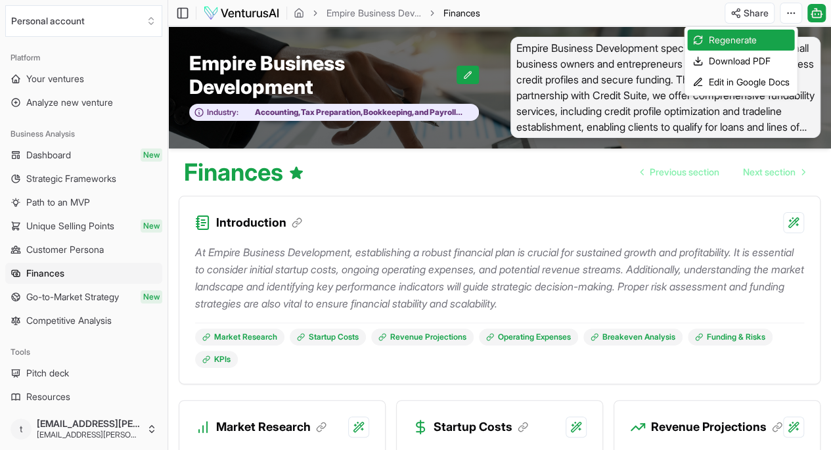
click at [577, 49] on html "Personal account Platform Your ventures Analyze new venture Business Analysis D…" at bounding box center [415, 225] width 831 height 450
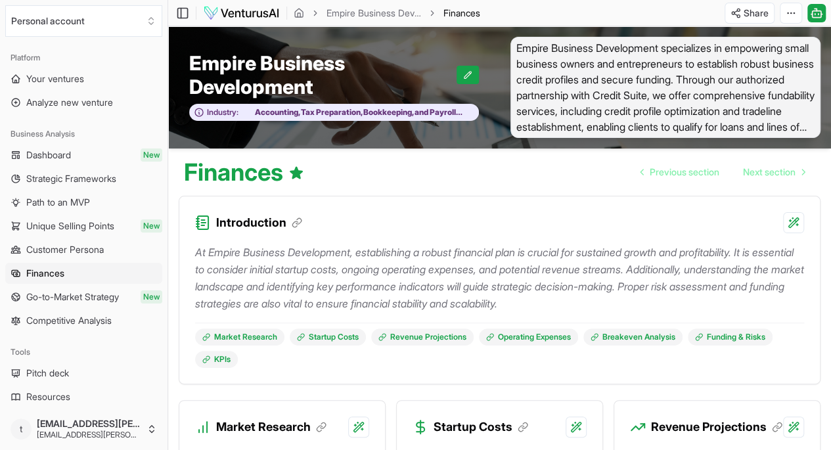
click at [577, 49] on span "Empire Business Development specializes in empowering small business owners and…" at bounding box center [665, 87] width 311 height 101
click at [47, 149] on span "Dashboard" at bounding box center [48, 154] width 45 height 13
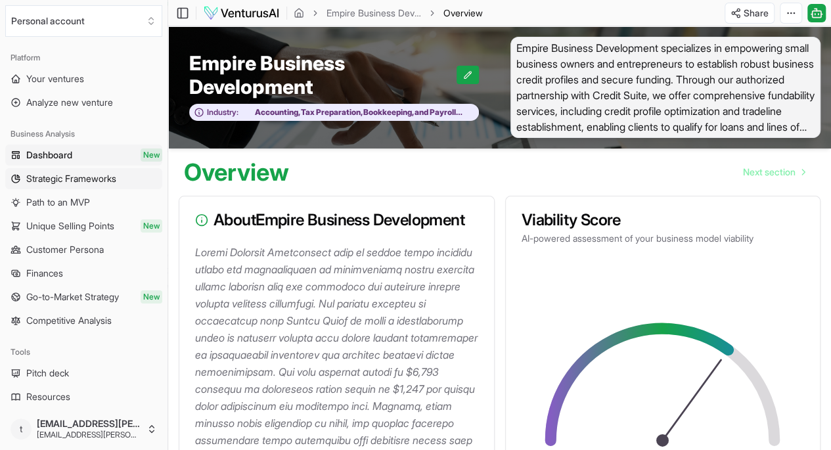
click at [53, 174] on span "Strategic Frameworks" at bounding box center [71, 178] width 90 height 13
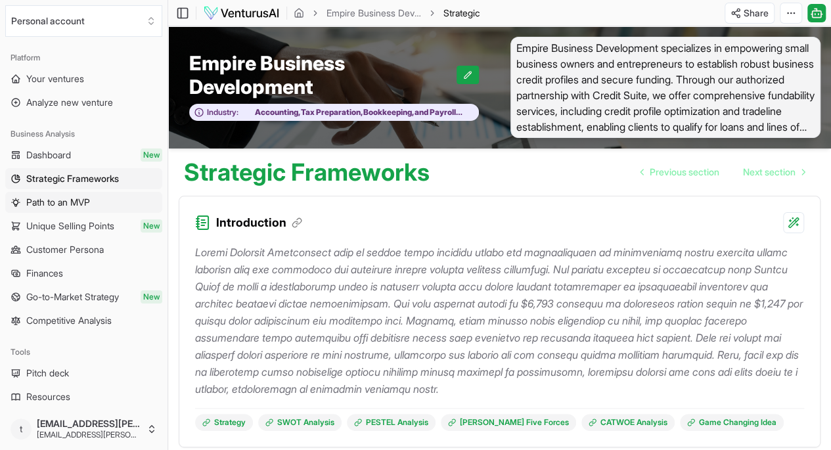
click at [55, 201] on span "Path to an MVP" at bounding box center [58, 202] width 64 height 13
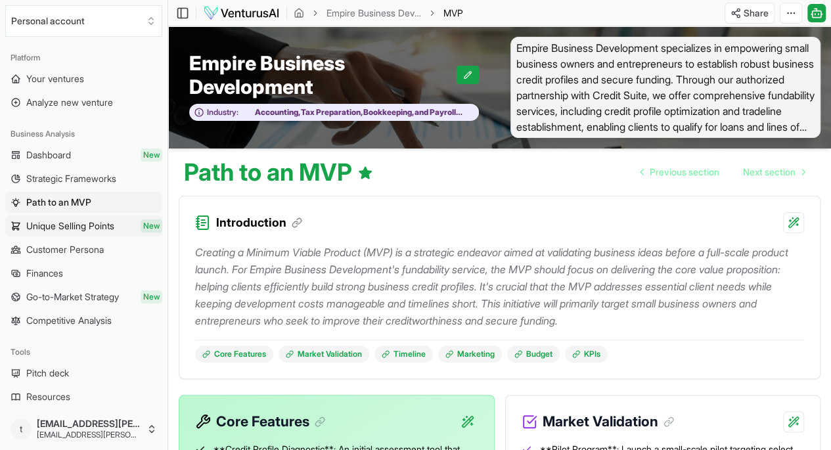
click at [53, 223] on span "Unique Selling Points" at bounding box center [70, 225] width 88 height 13
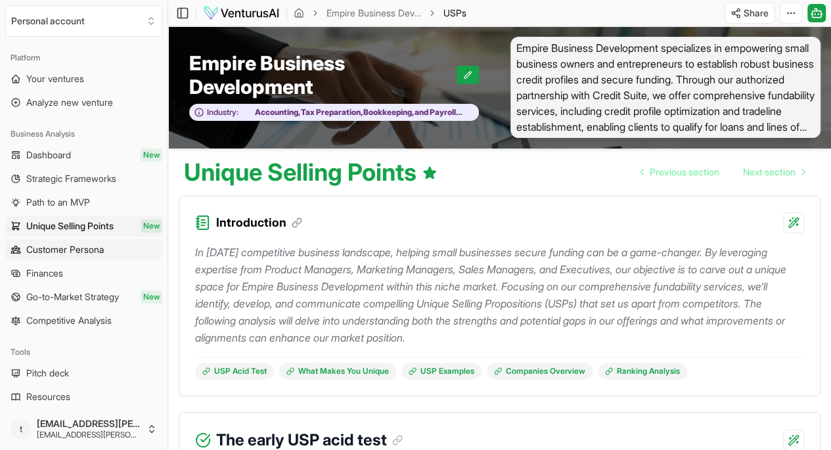
click at [52, 244] on span "Customer Persona" at bounding box center [65, 249] width 78 height 13
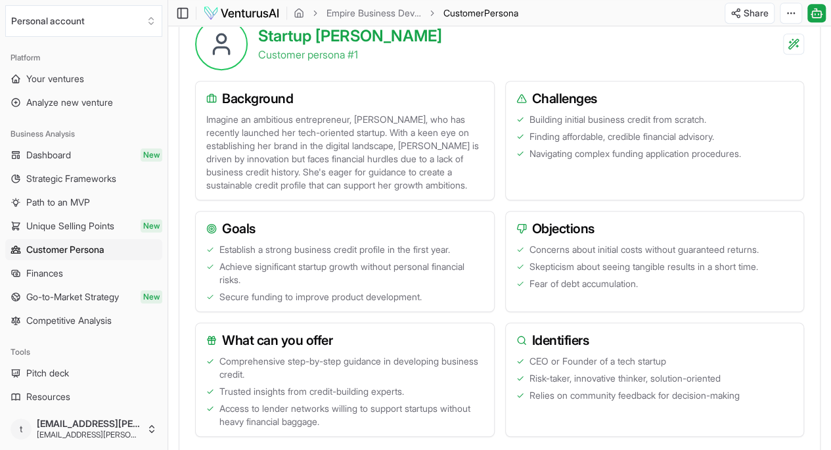
scroll to position [394, 0]
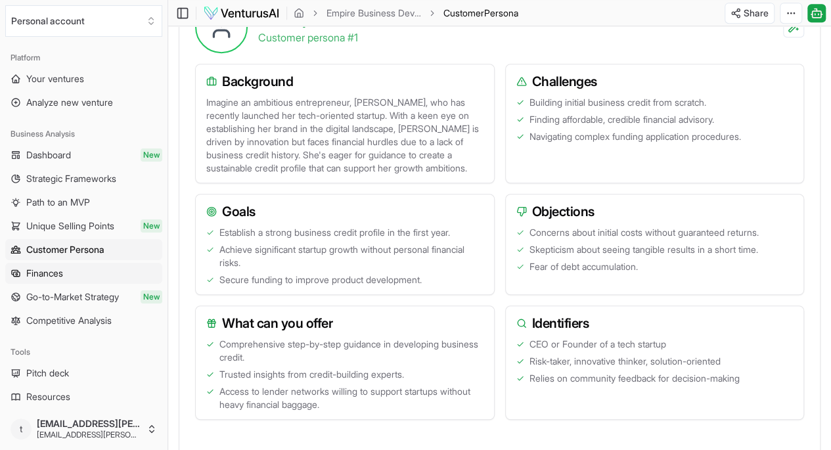
click at [39, 273] on span "Finances" at bounding box center [44, 273] width 37 height 13
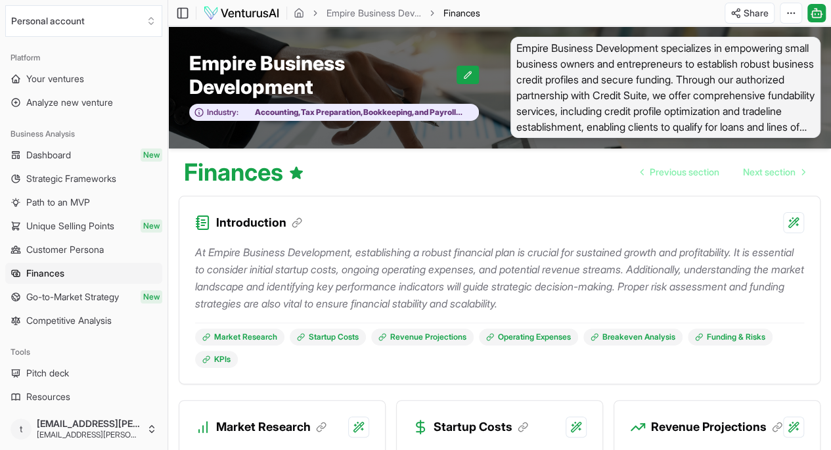
scroll to position [197, 0]
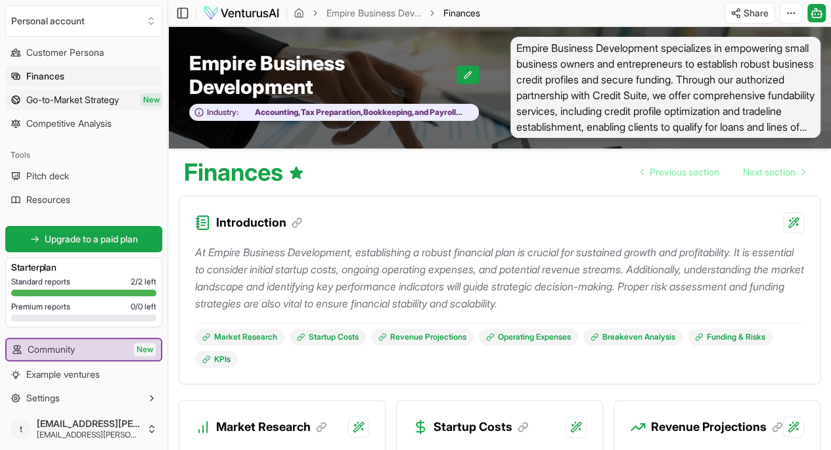
click at [73, 99] on span "Go-to-Market Strategy" at bounding box center [72, 99] width 93 height 13
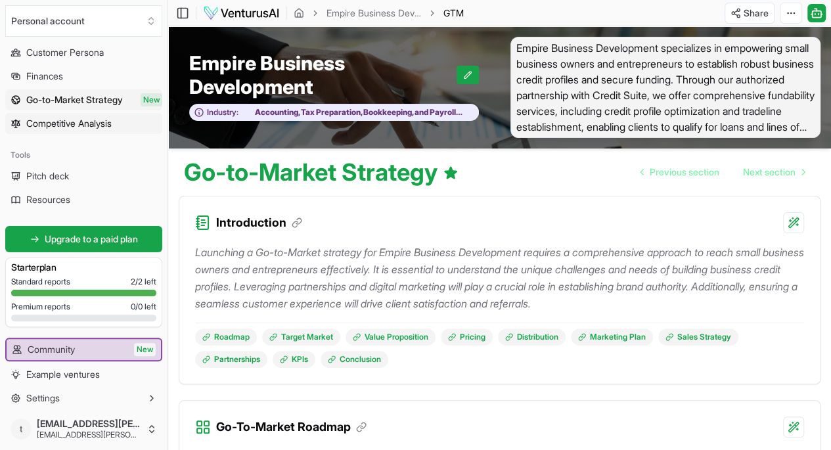
click at [58, 121] on span "Competitive Analysis" at bounding box center [68, 123] width 85 height 13
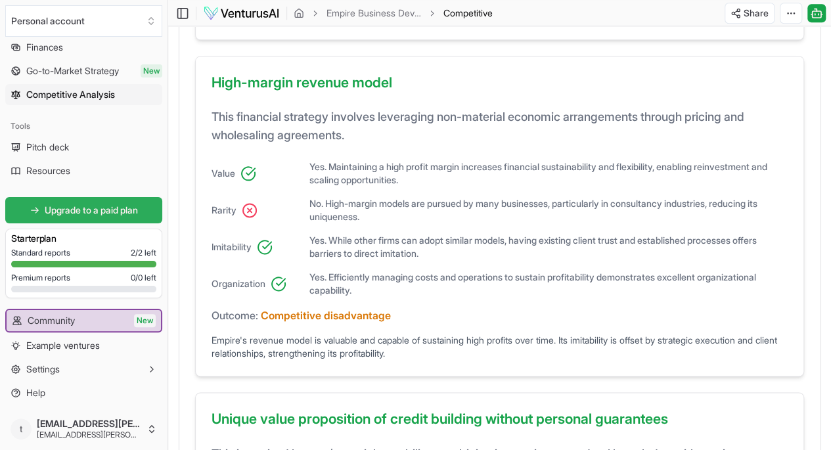
scroll to position [29, 0]
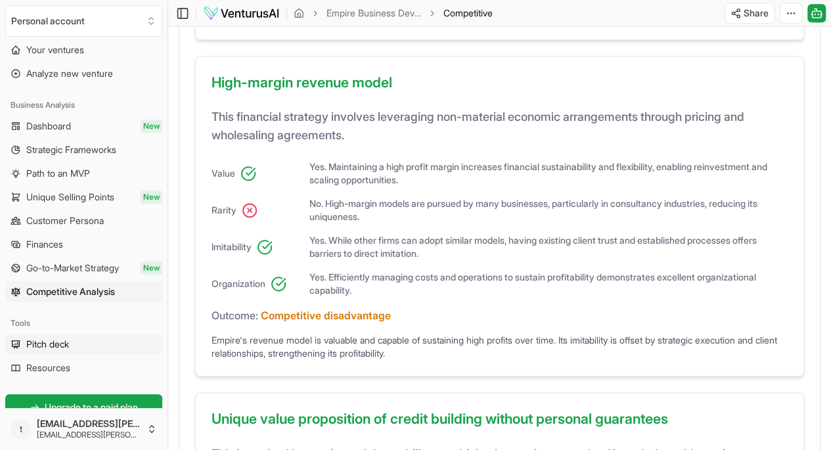
click at [61, 338] on span "Pitch deck" at bounding box center [47, 344] width 43 height 13
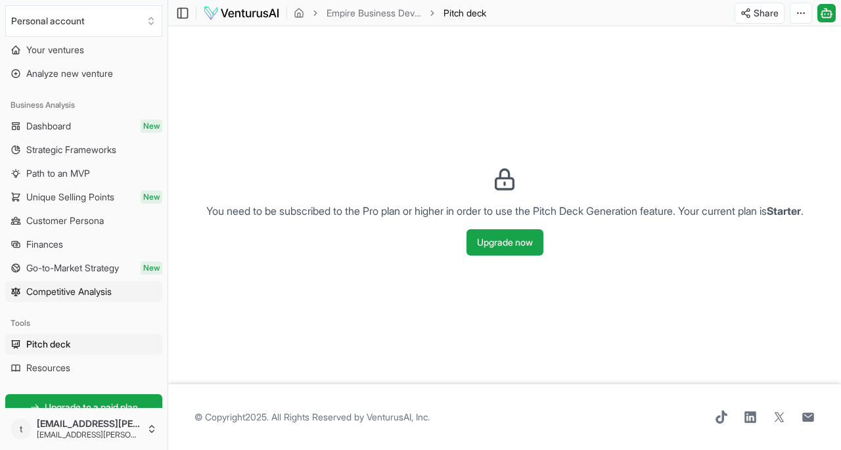
click at [75, 290] on span "Competitive Analysis" at bounding box center [68, 291] width 85 height 13
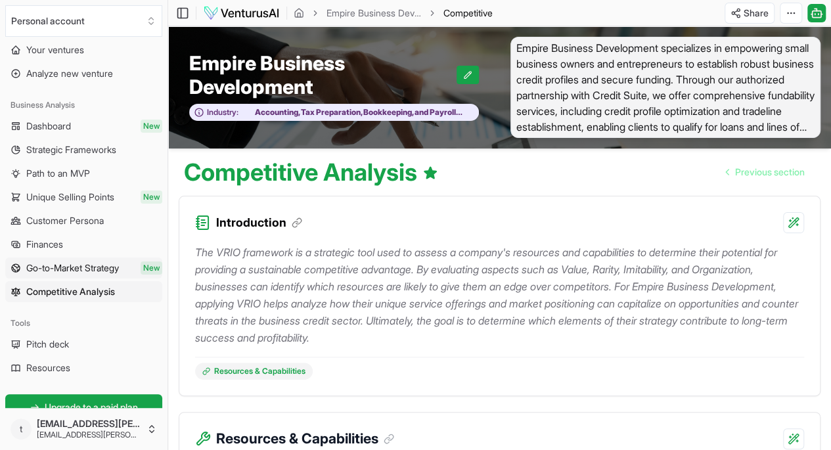
click at [70, 269] on span "Go-to-Market Strategy" at bounding box center [72, 267] width 93 height 13
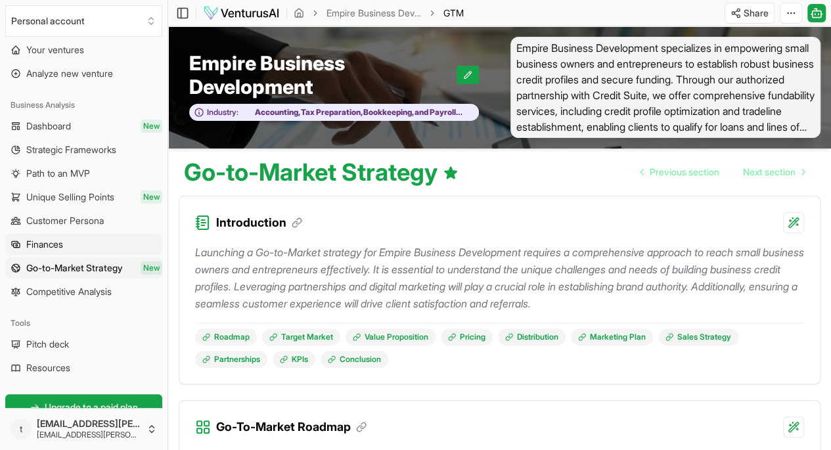
click at [62, 246] on span "Finances" at bounding box center [44, 244] width 37 height 13
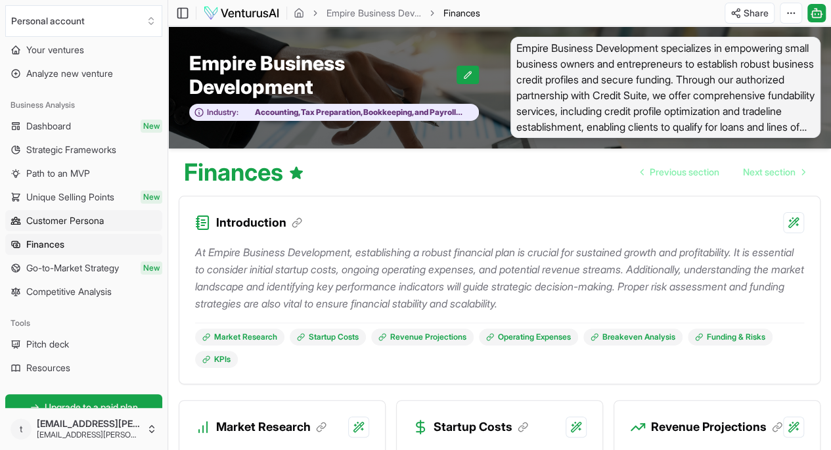
click at [64, 222] on span "Customer Persona" at bounding box center [65, 220] width 78 height 13
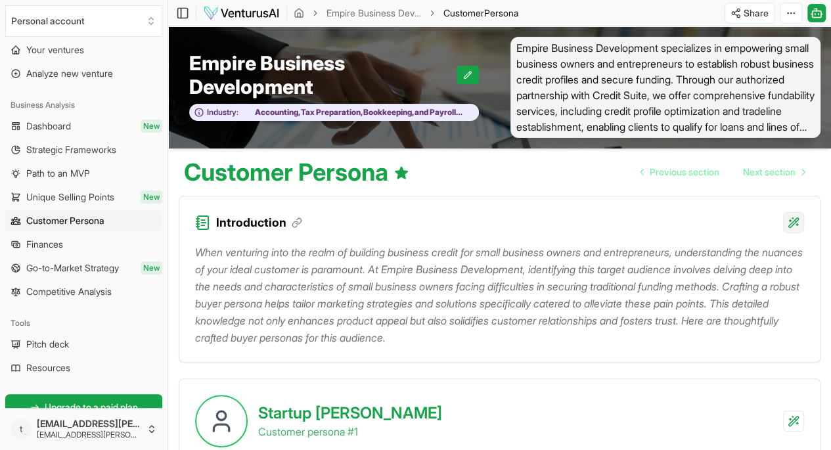
click at [793, 221] on html "Personal account Platform Your ventures Analyze new venture Business Analysis D…" at bounding box center [415, 225] width 831 height 450
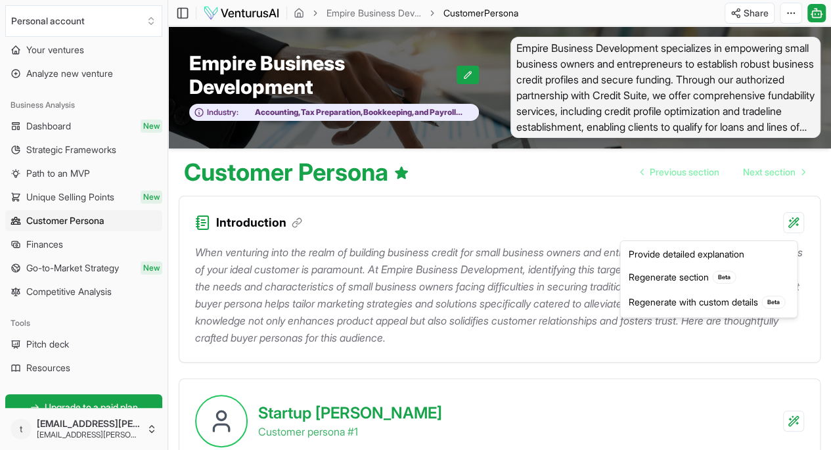
click at [463, 190] on html "Personal account Platform Your ventures Analyze new venture Business Analysis D…" at bounding box center [415, 225] width 831 height 450
